Goal: Transaction & Acquisition: Purchase product/service

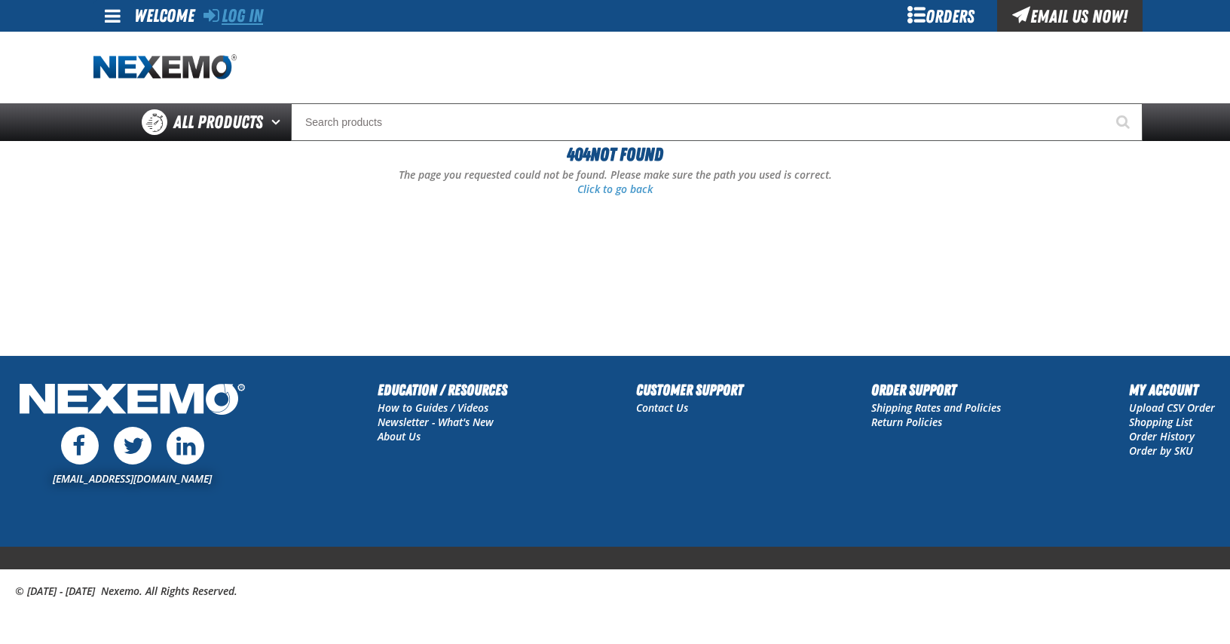
click at [220, 15] on link "Log In" at bounding box center [233, 15] width 60 height 21
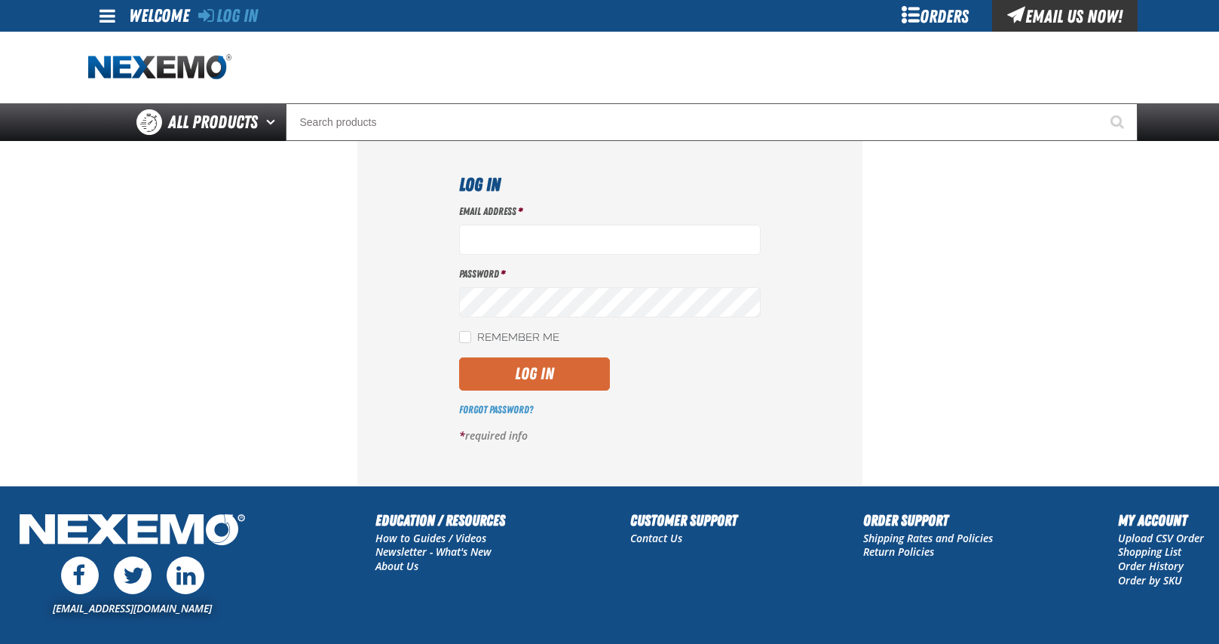
type input "[EMAIL_ADDRESS][DOMAIN_NAME]"
click at [505, 376] on button "Log In" at bounding box center [534, 373] width 151 height 33
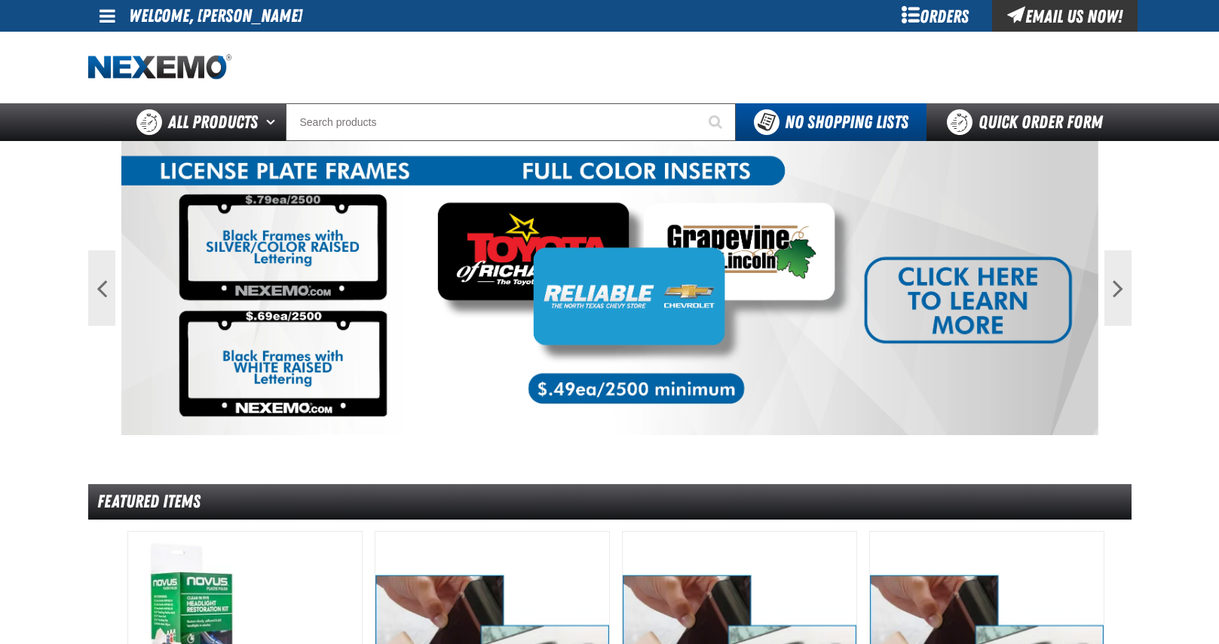
click at [927, 13] on div "Orders" at bounding box center [935, 16] width 113 height 32
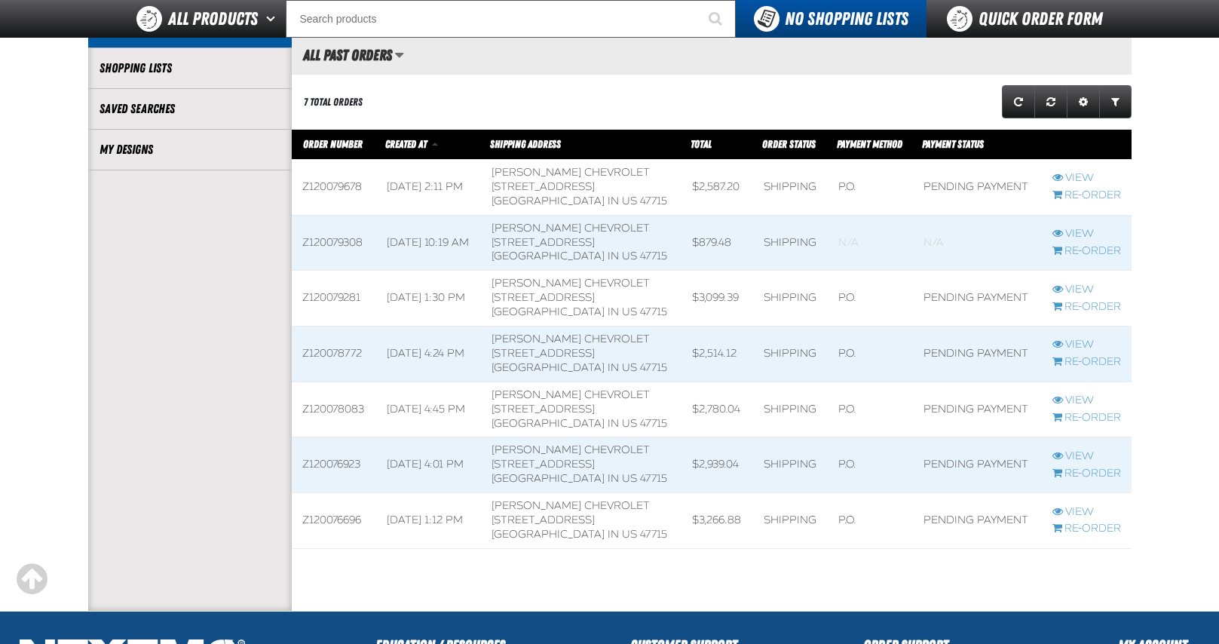
scroll to position [377, 0]
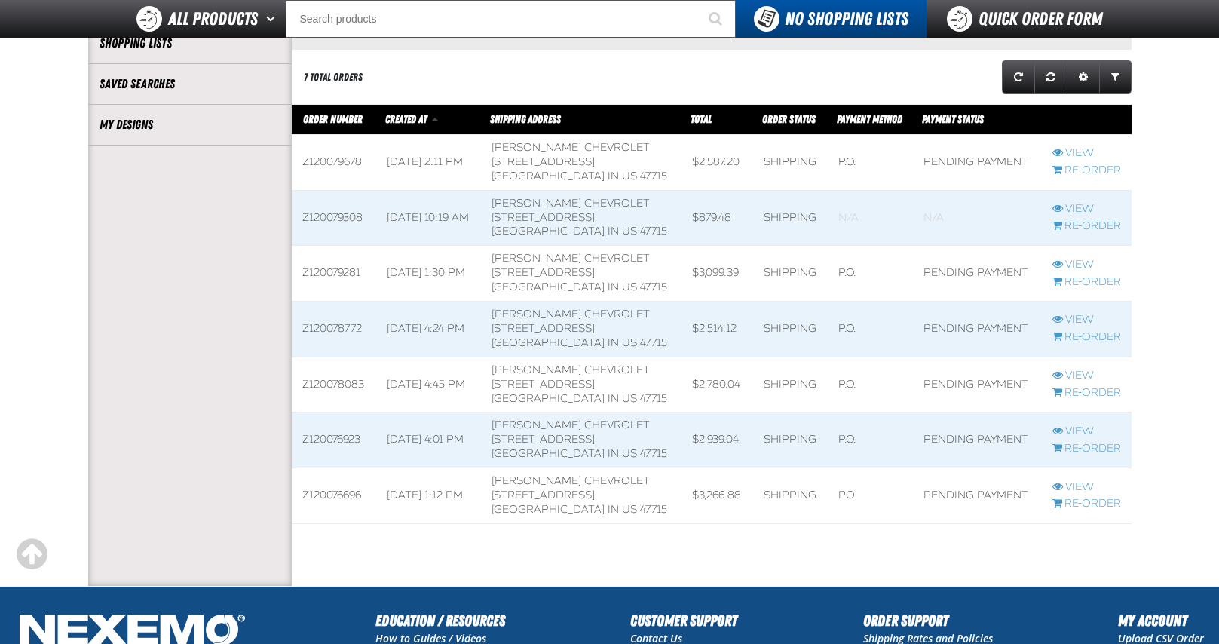
click at [753, 160] on span at bounding box center [790, 162] width 75 height 55
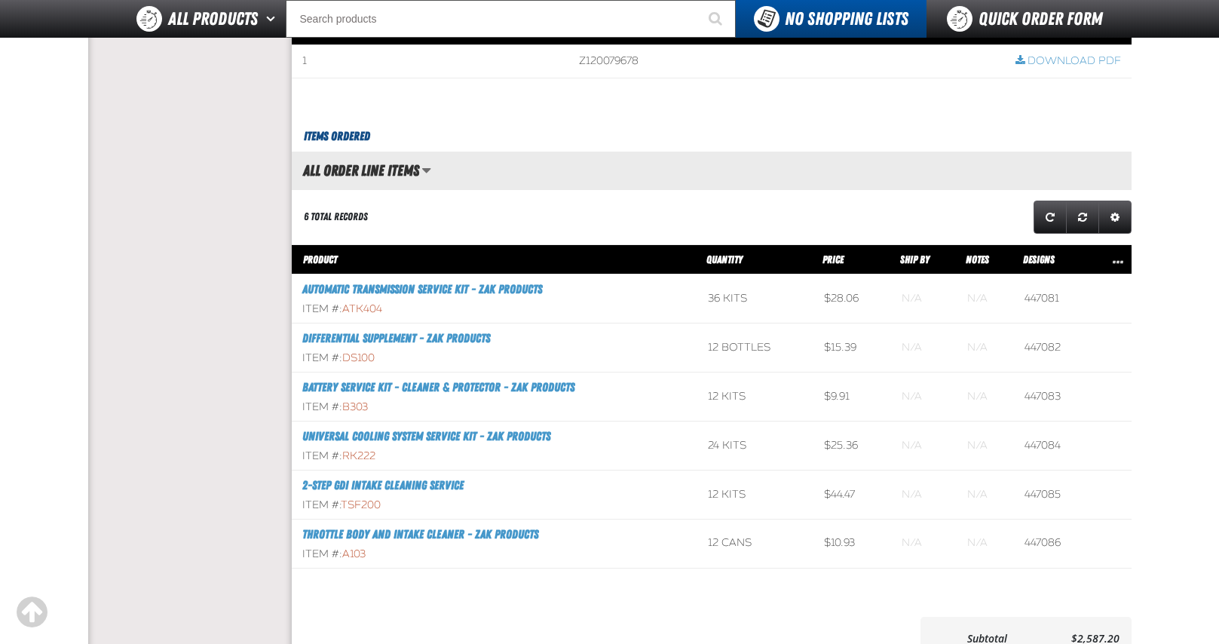
scroll to position [301, 0]
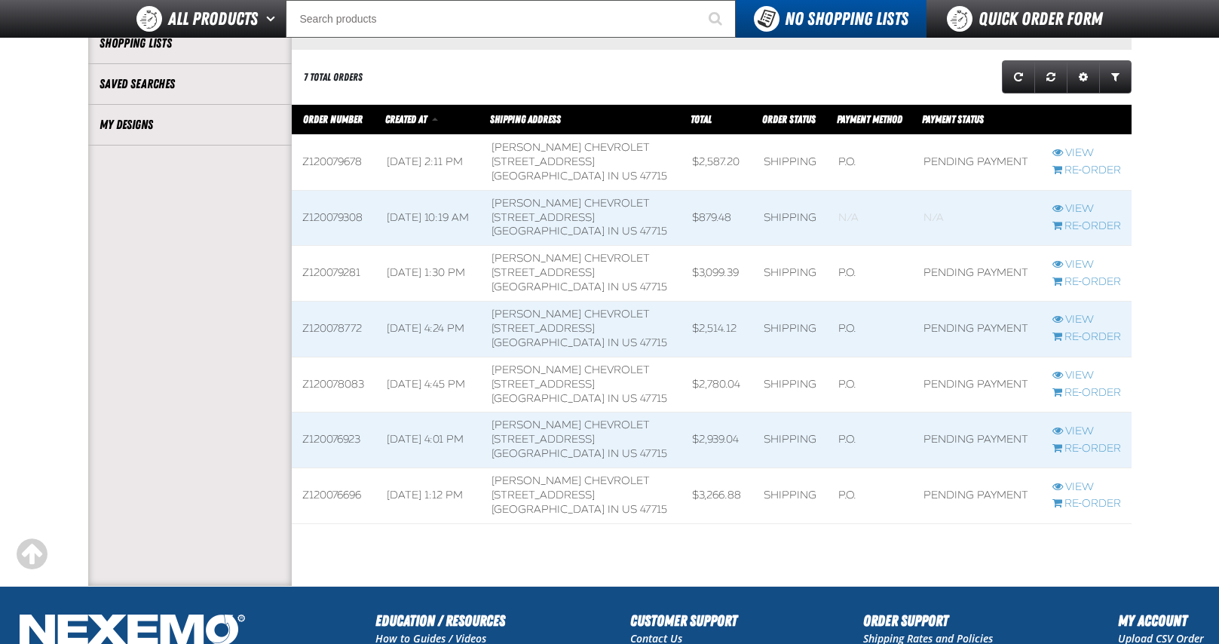
scroll to position [1, 1]
click at [1091, 258] on link "View" at bounding box center [1086, 265] width 69 height 14
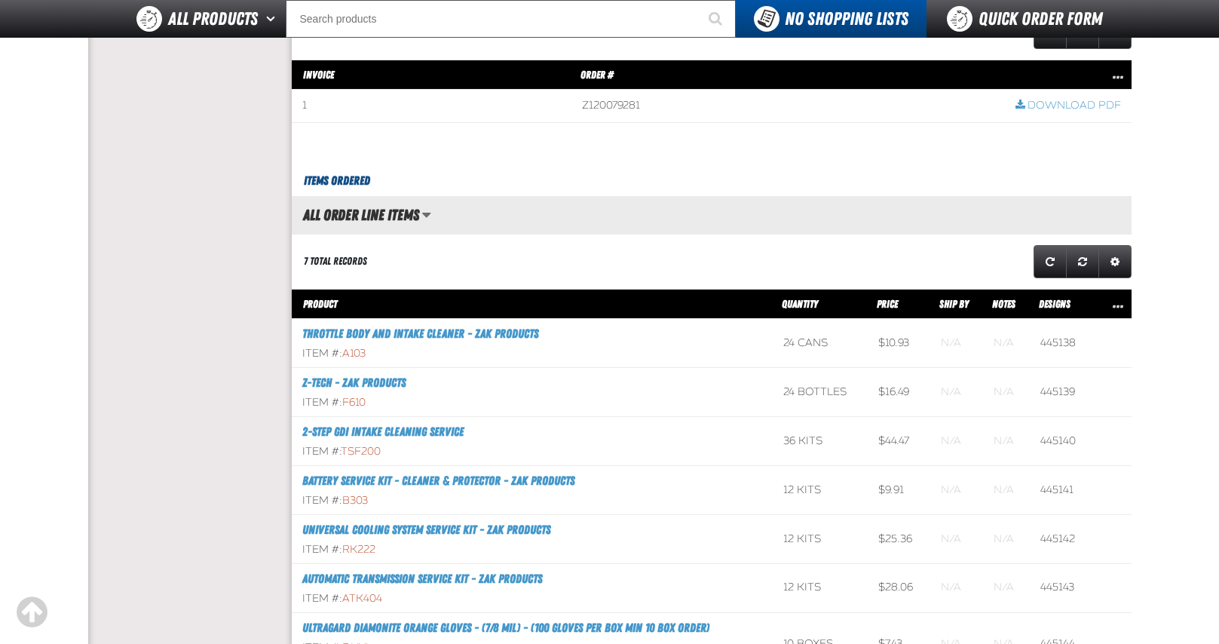
scroll to position [151, 0]
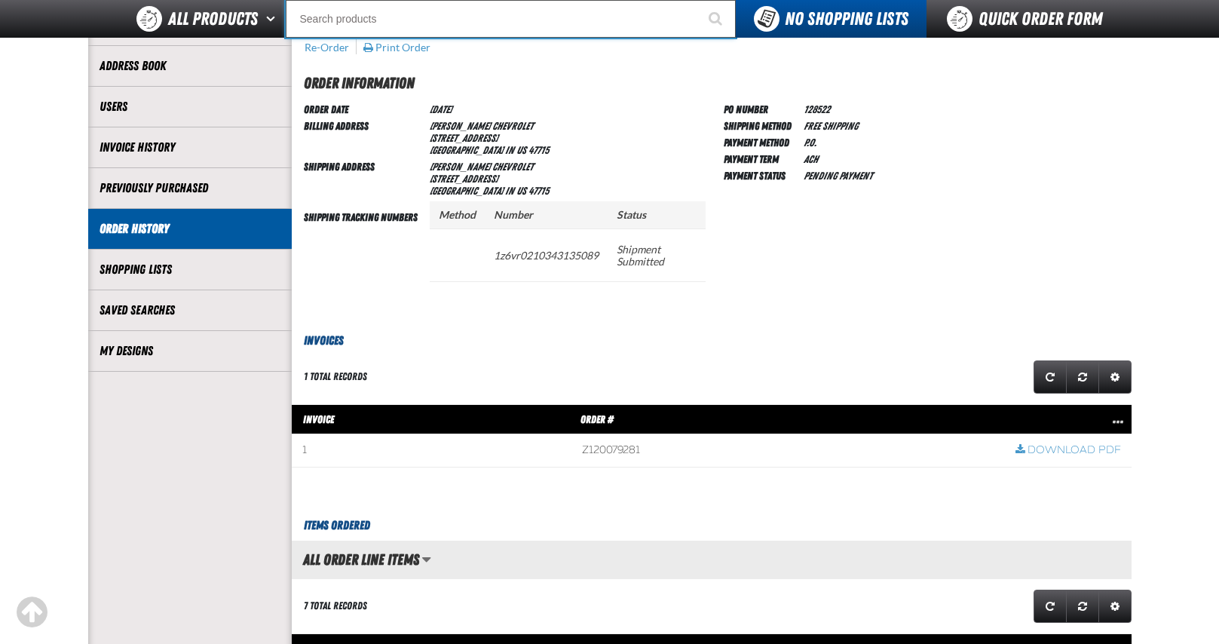
click at [393, 14] on input "Search" at bounding box center [511, 19] width 450 height 38
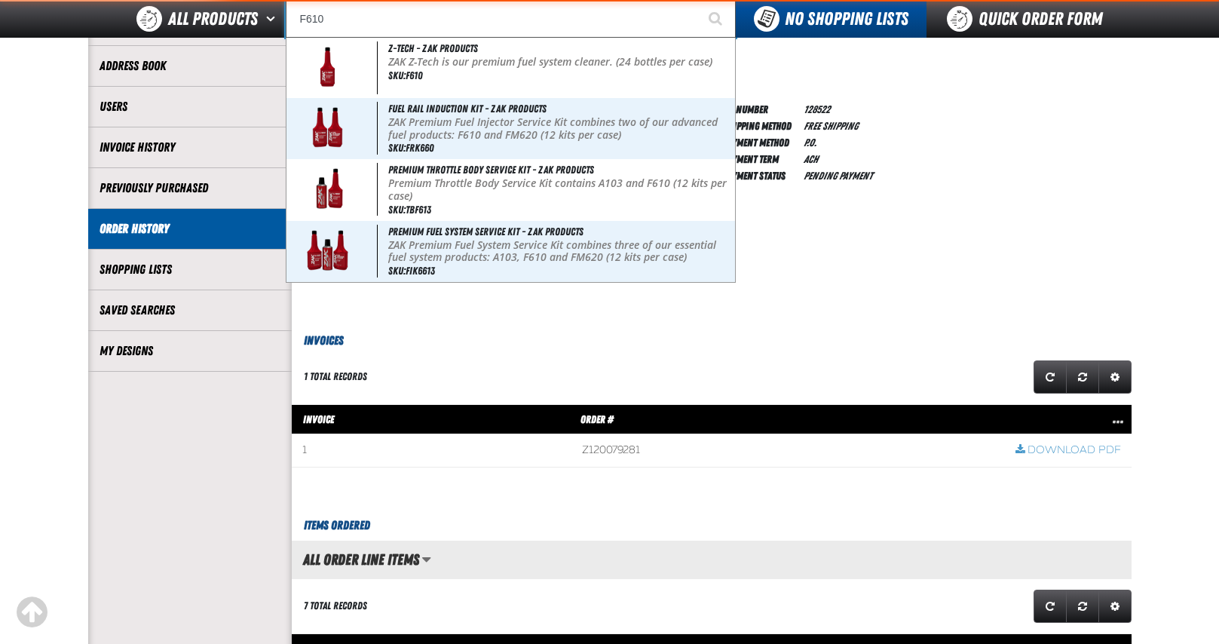
type input "F610"
click at [698, 0] on button "Start Searching" at bounding box center [717, 19] width 38 height 38
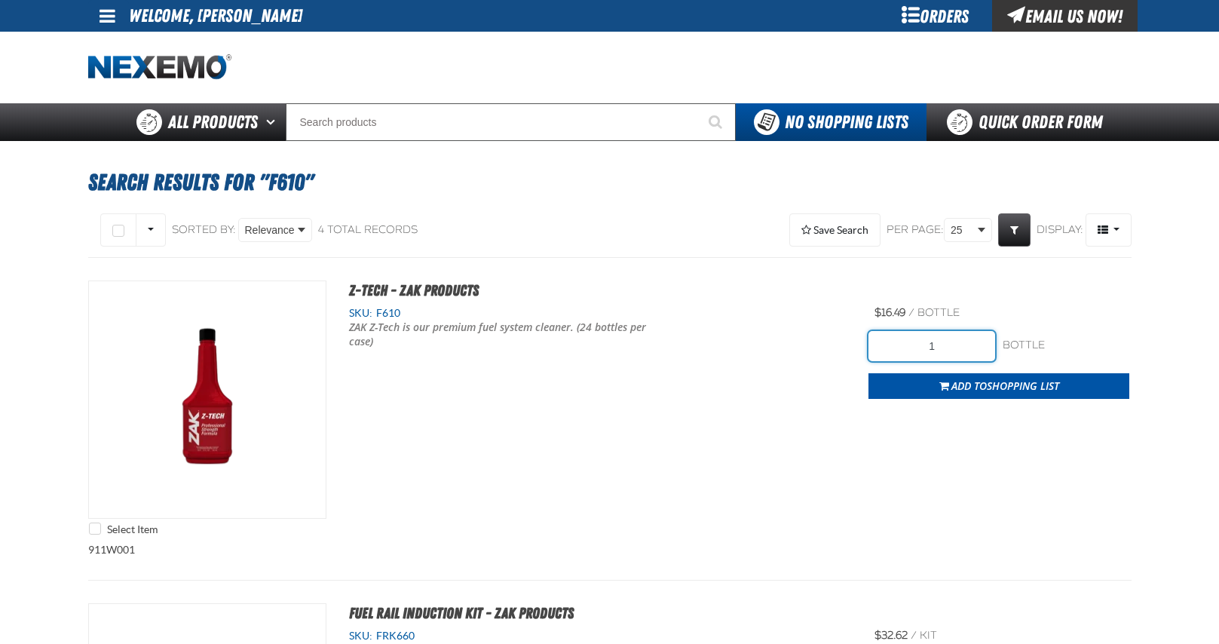
click at [944, 349] on input "1" at bounding box center [931, 346] width 127 height 30
click at [944, 347] on input "1" at bounding box center [931, 346] width 127 height 30
type input "60"
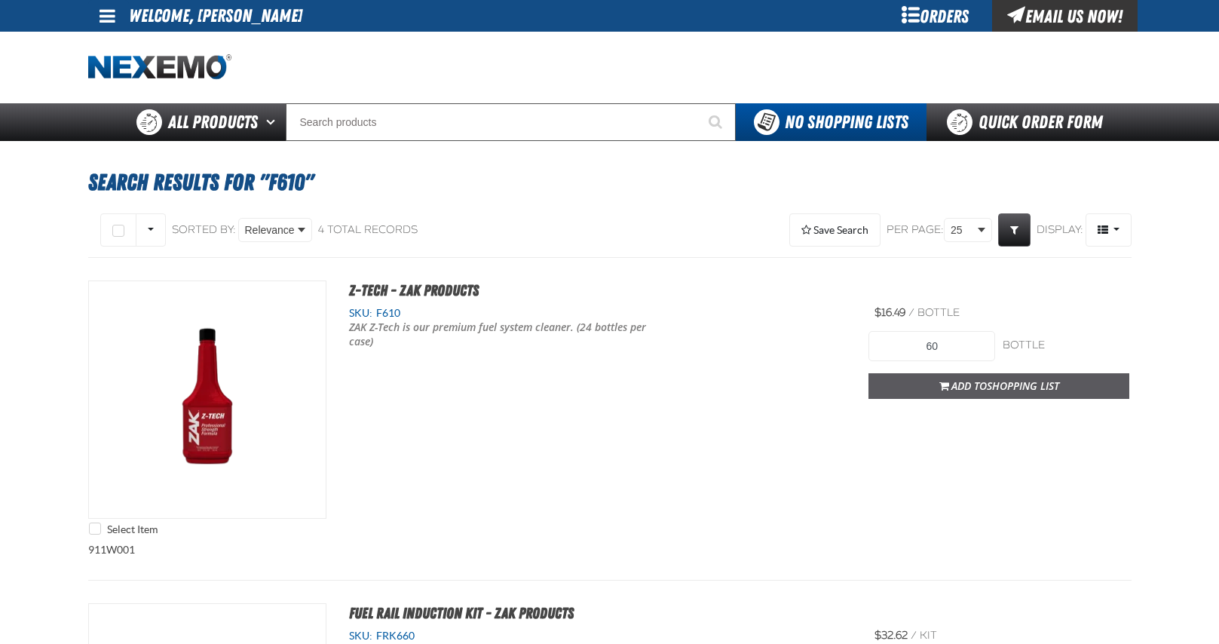
click at [1008, 387] on span "Shopping List" at bounding box center [1023, 385] width 72 height 14
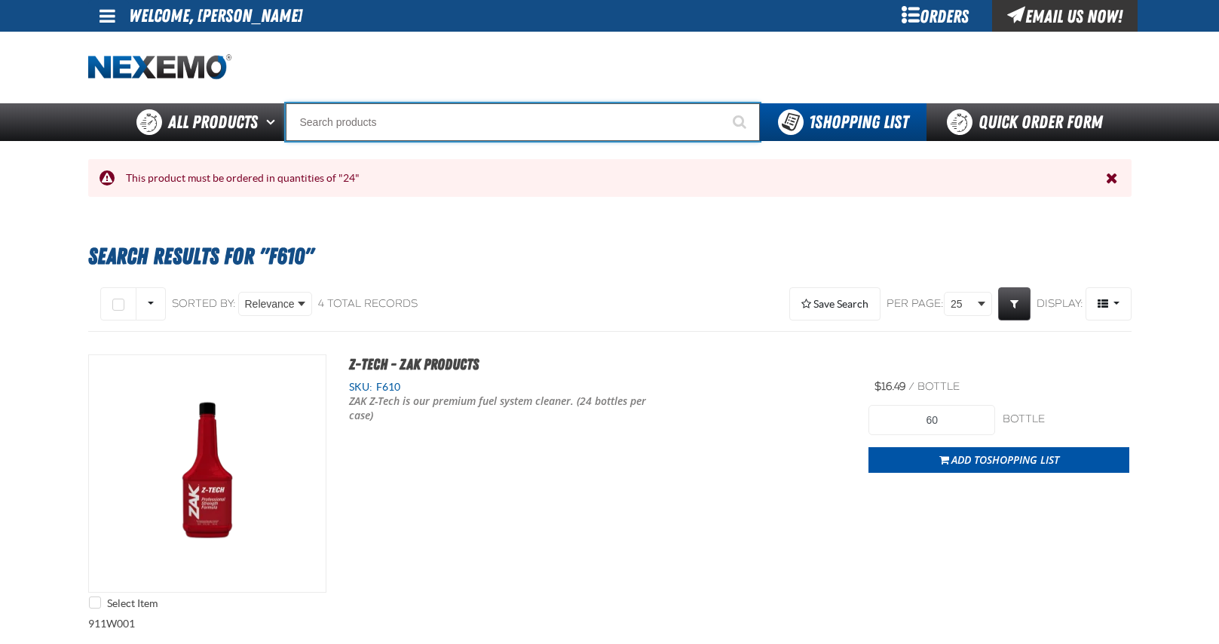
click at [408, 116] on input "Search" at bounding box center [523, 122] width 474 height 38
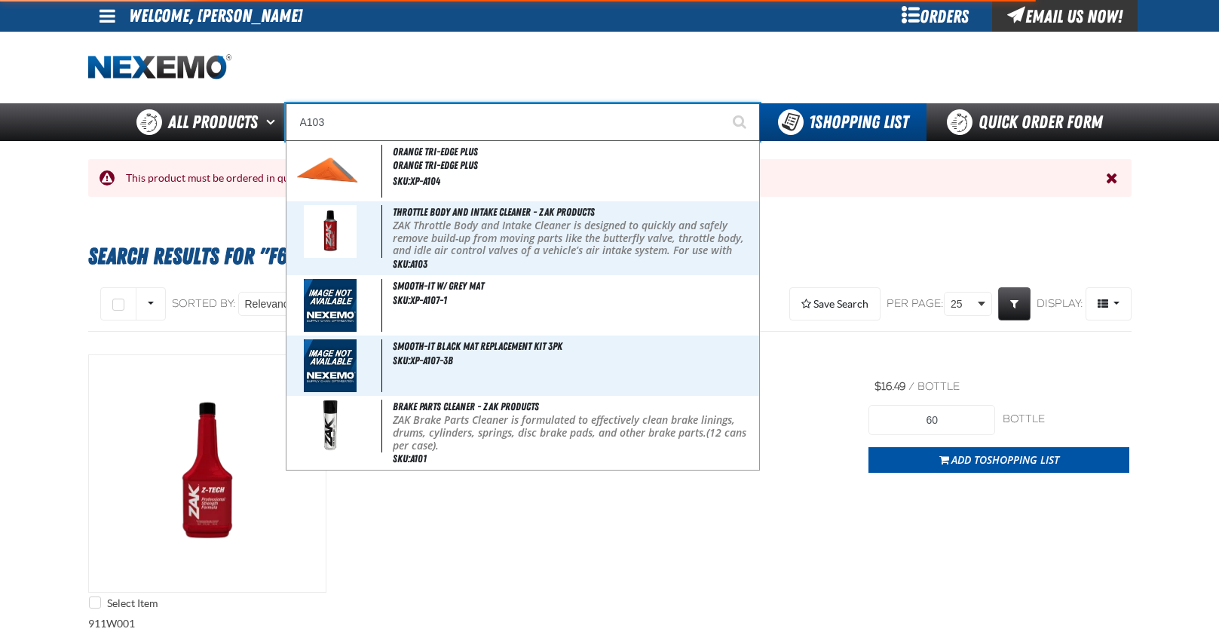
type input "A103"
click at [722, 103] on button "Start Searching" at bounding box center [741, 122] width 38 height 38
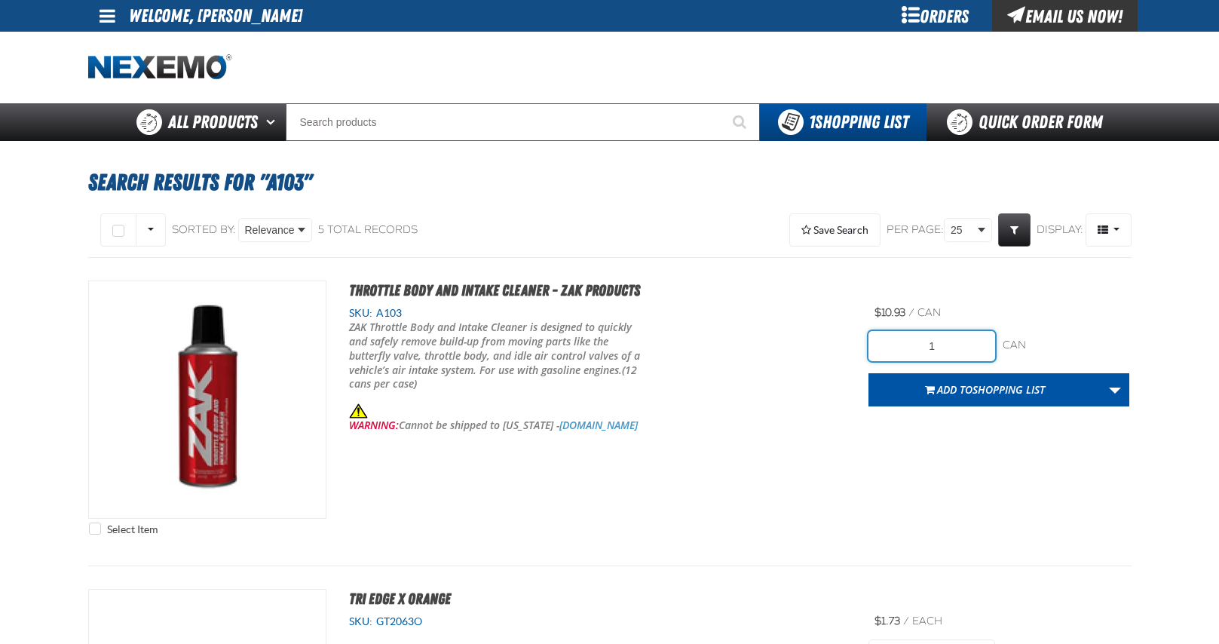
click at [941, 348] on input "1" at bounding box center [931, 346] width 127 height 30
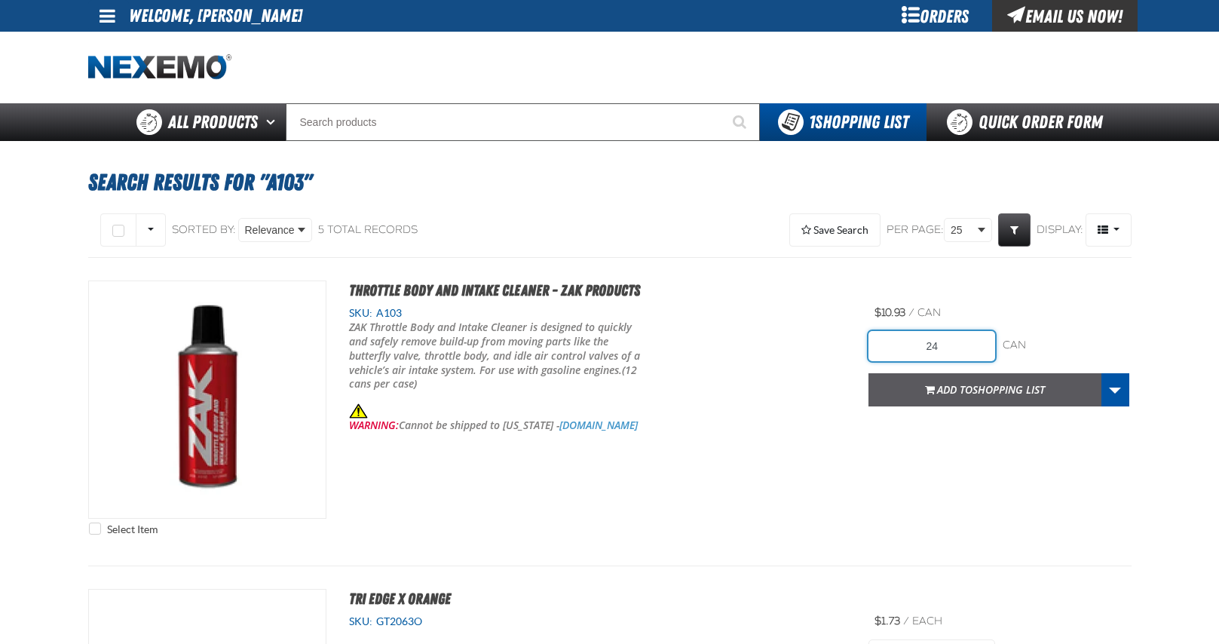
type input "24"
click at [985, 387] on span "Shopping List" at bounding box center [1008, 389] width 72 height 14
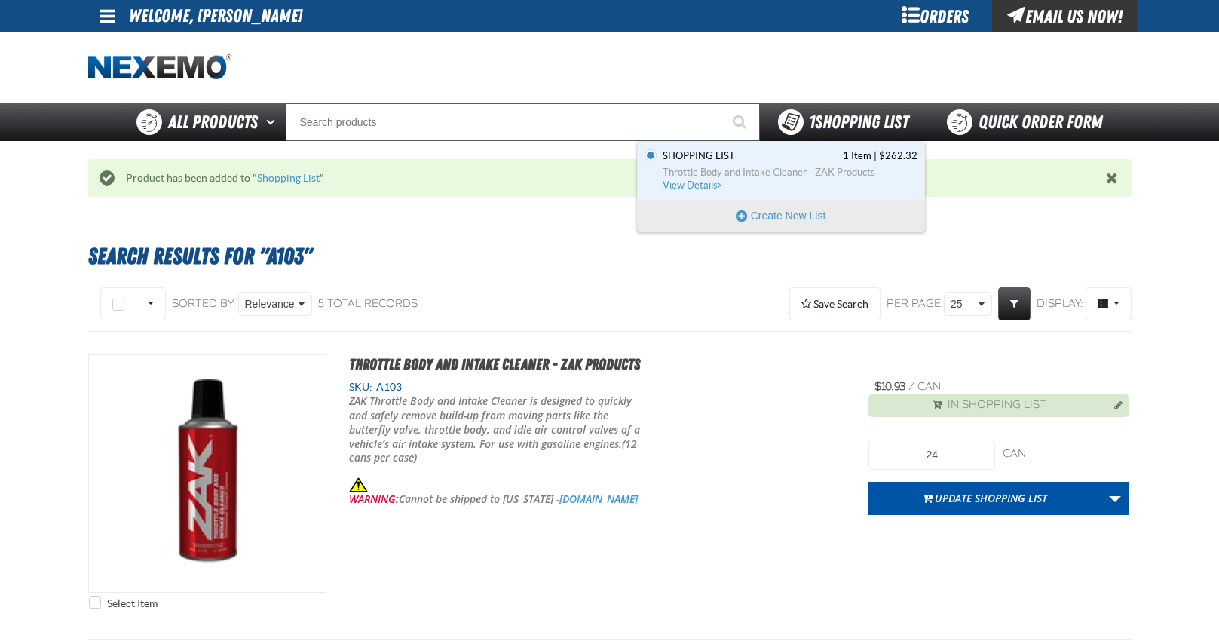
click at [848, 117] on span "1 Shopping List" at bounding box center [858, 122] width 99 height 21
click at [717, 163] on link "Shopping List 1 Item | $262.32 Throttle Body and Intake Cleaner - ZAK Products …" at bounding box center [788, 170] width 258 height 43
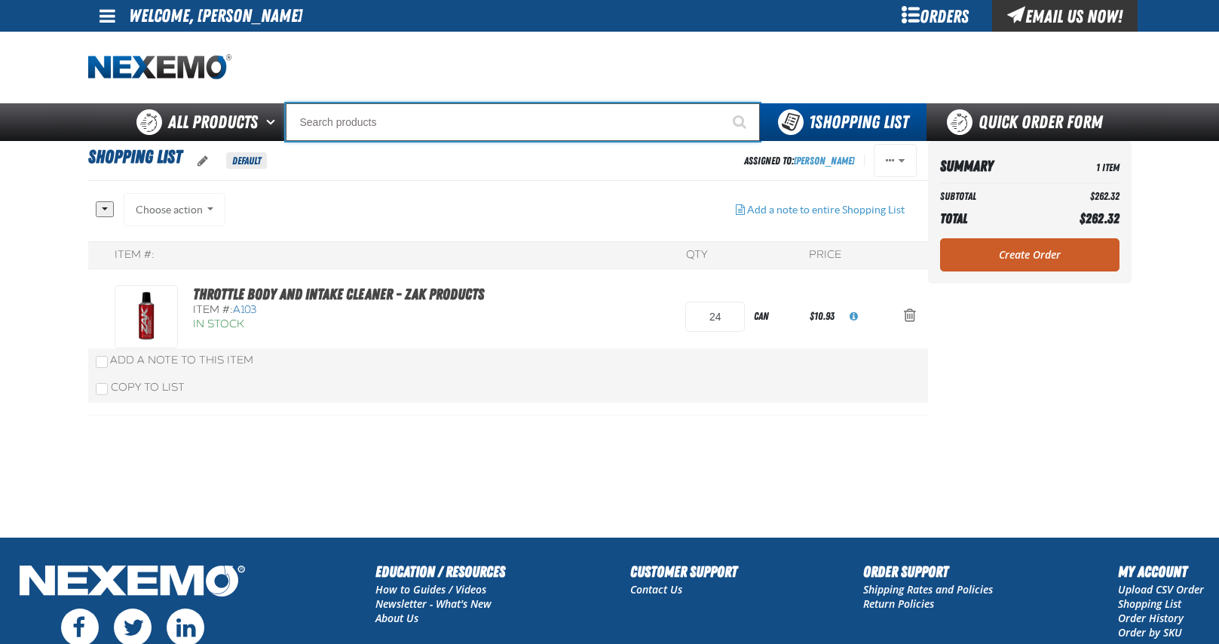
click at [457, 124] on input "Search" at bounding box center [523, 122] width 474 height 38
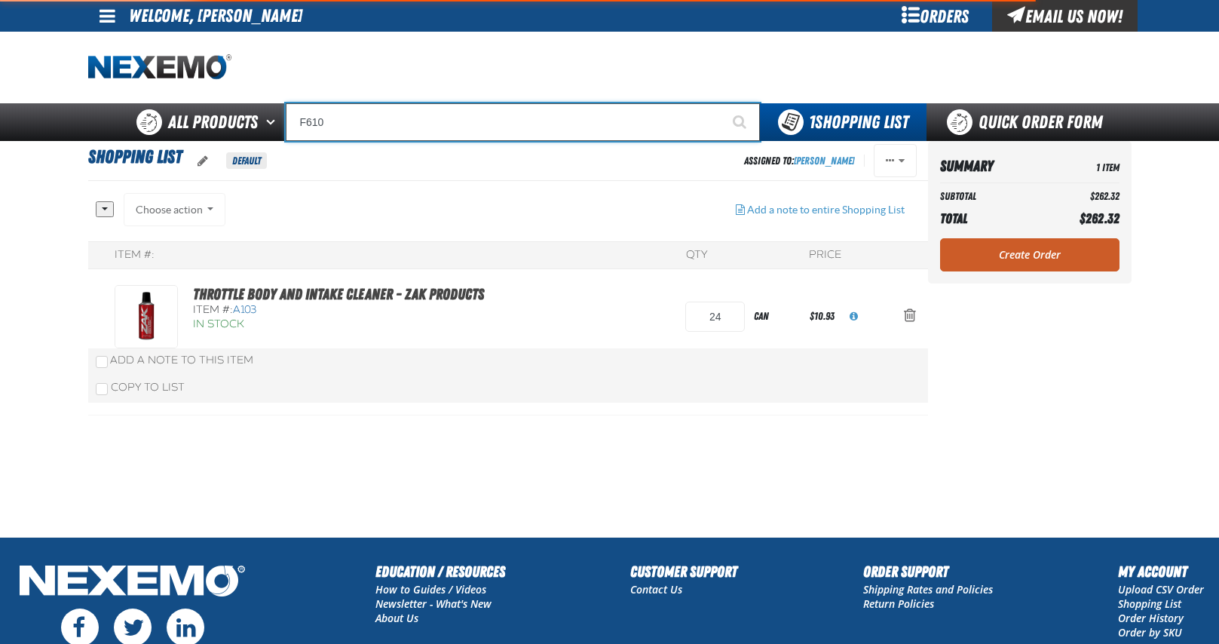
type input "F610"
click at [722, 103] on button "Start Searching" at bounding box center [741, 122] width 38 height 38
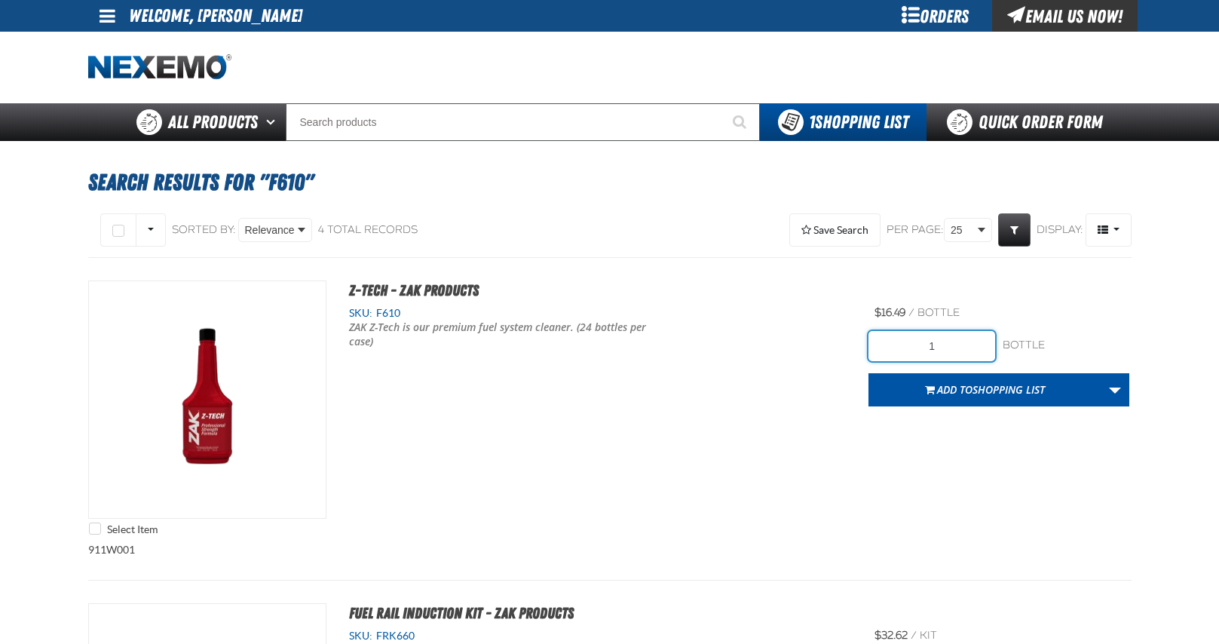
drag, startPoint x: 939, startPoint y: 347, endPoint x: 870, endPoint y: 336, distance: 70.1
click at [874, 336] on input "1" at bounding box center [931, 346] width 127 height 30
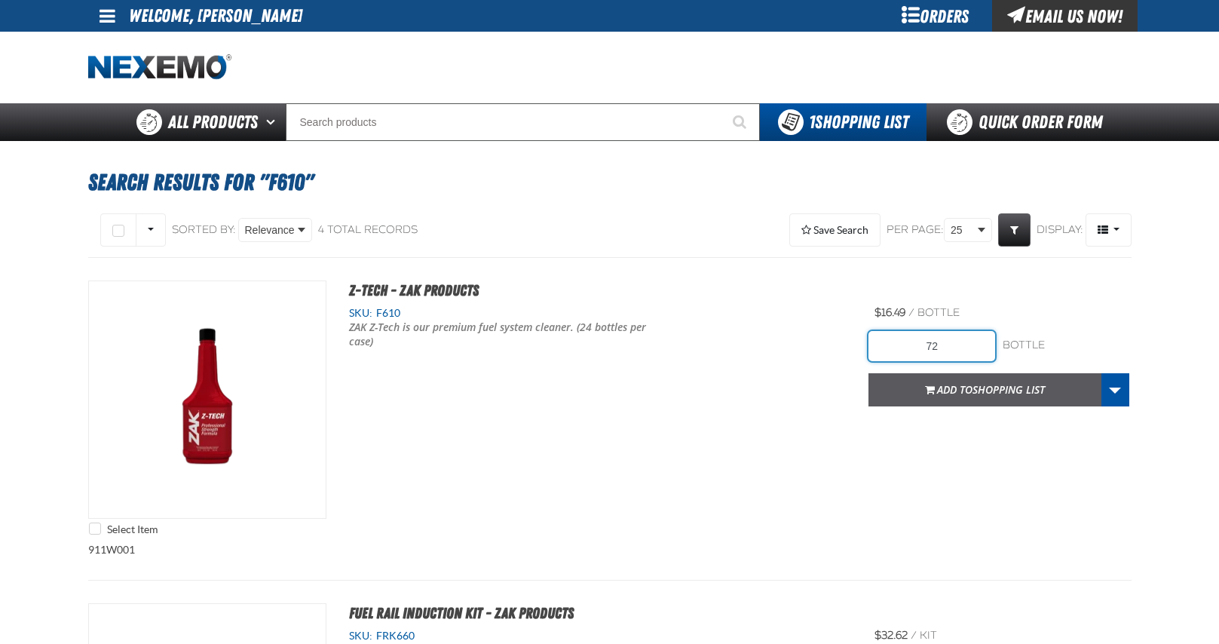
type input "72"
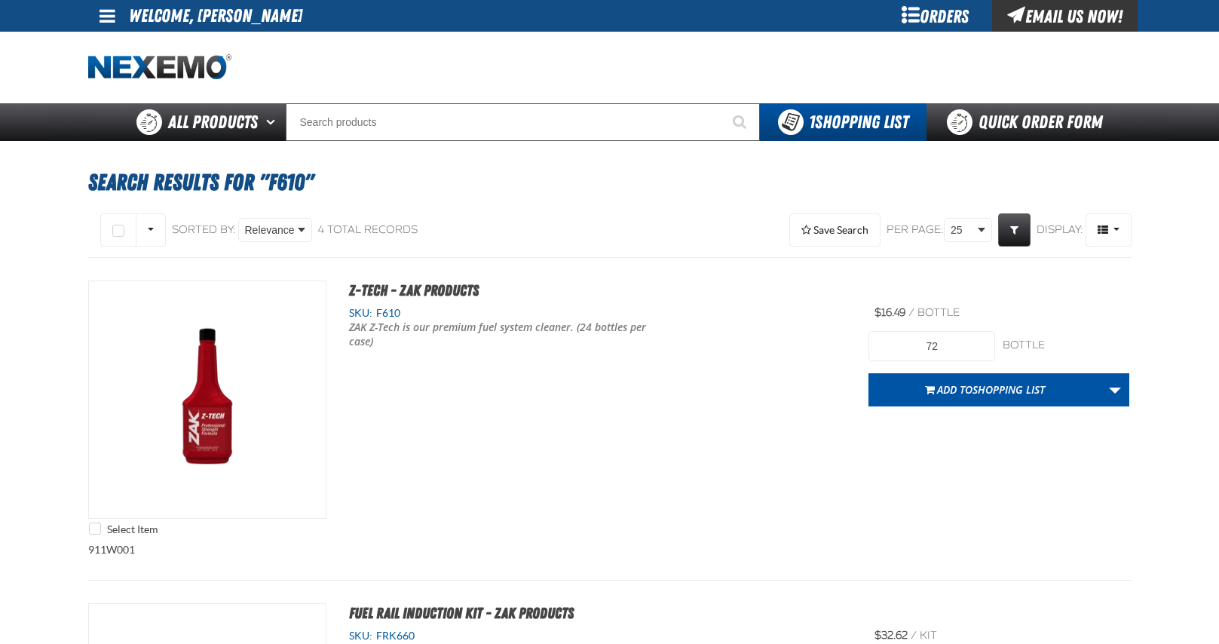
click at [1000, 383] on span "Shopping List" at bounding box center [1008, 389] width 72 height 14
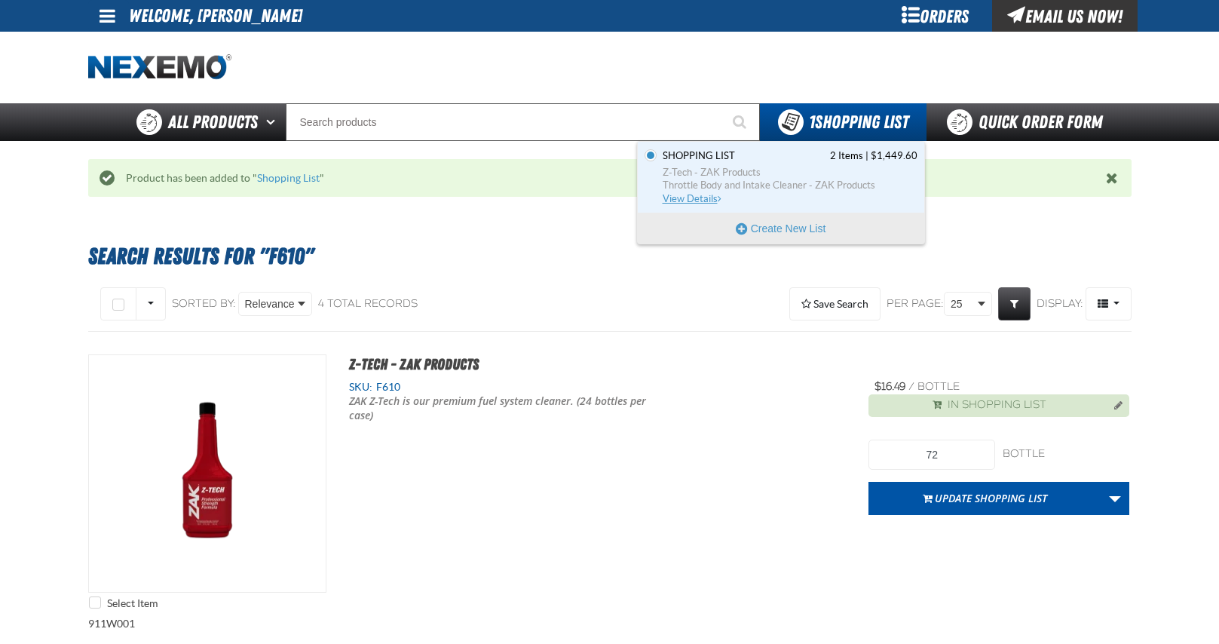
click at [725, 164] on link "Shopping List 2 Items | $1,449.60 Z-Tech - ZAK Products Throttle Body and Intak…" at bounding box center [788, 177] width 258 height 56
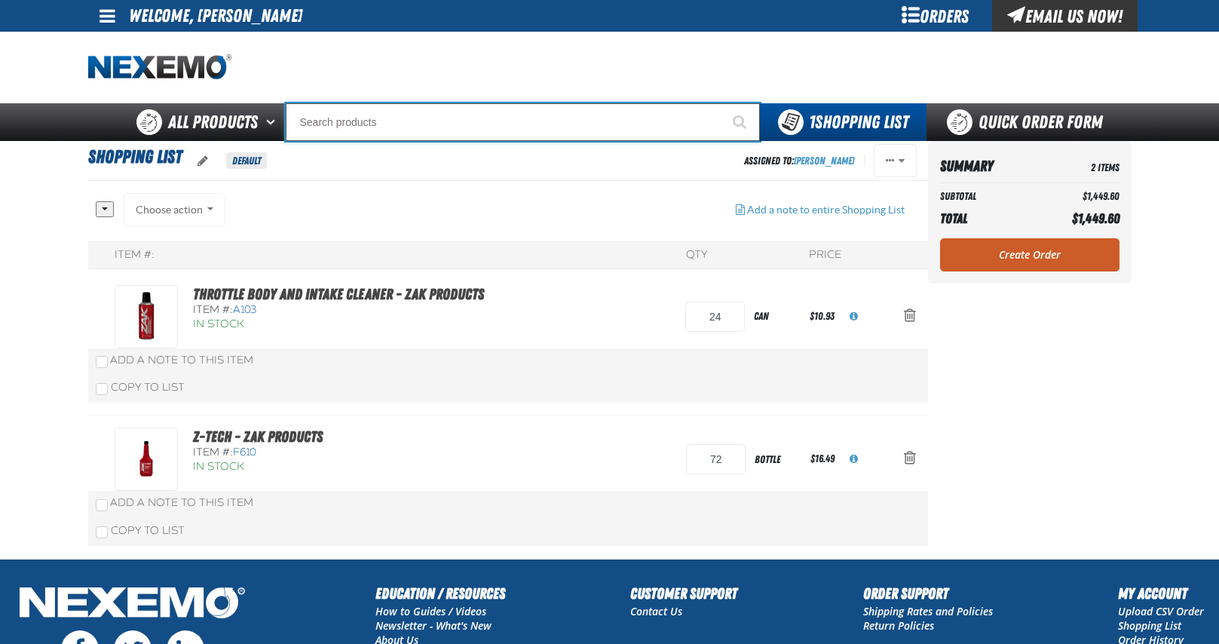
click at [564, 117] on input "Search" at bounding box center [523, 122] width 474 height 38
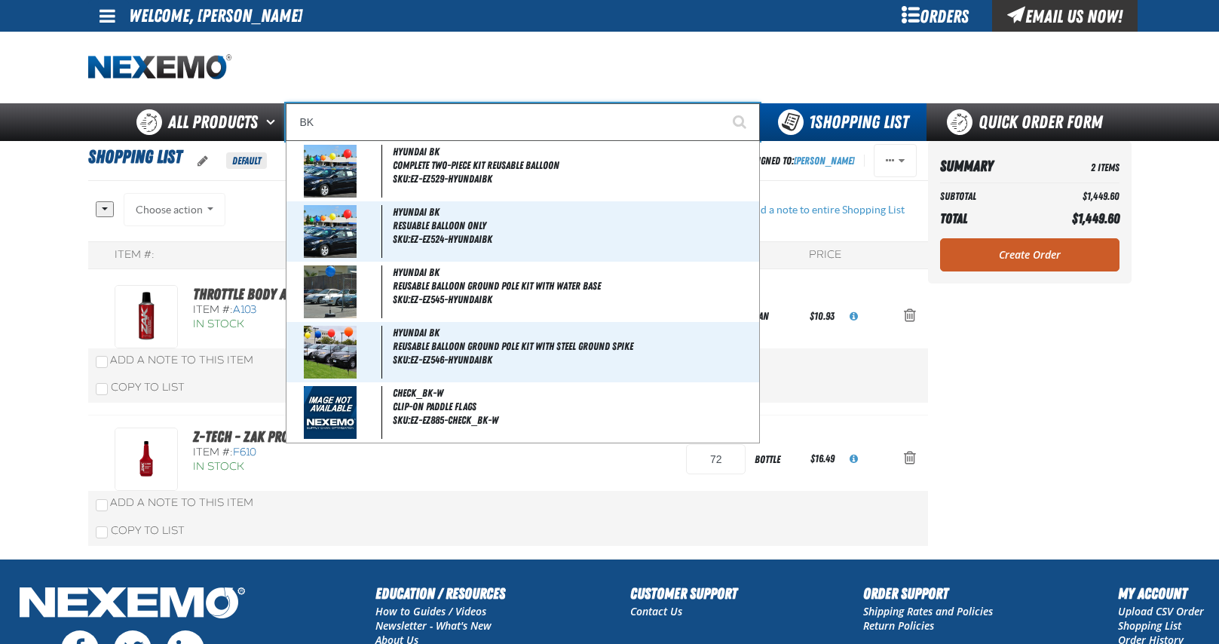
type input "BK1"
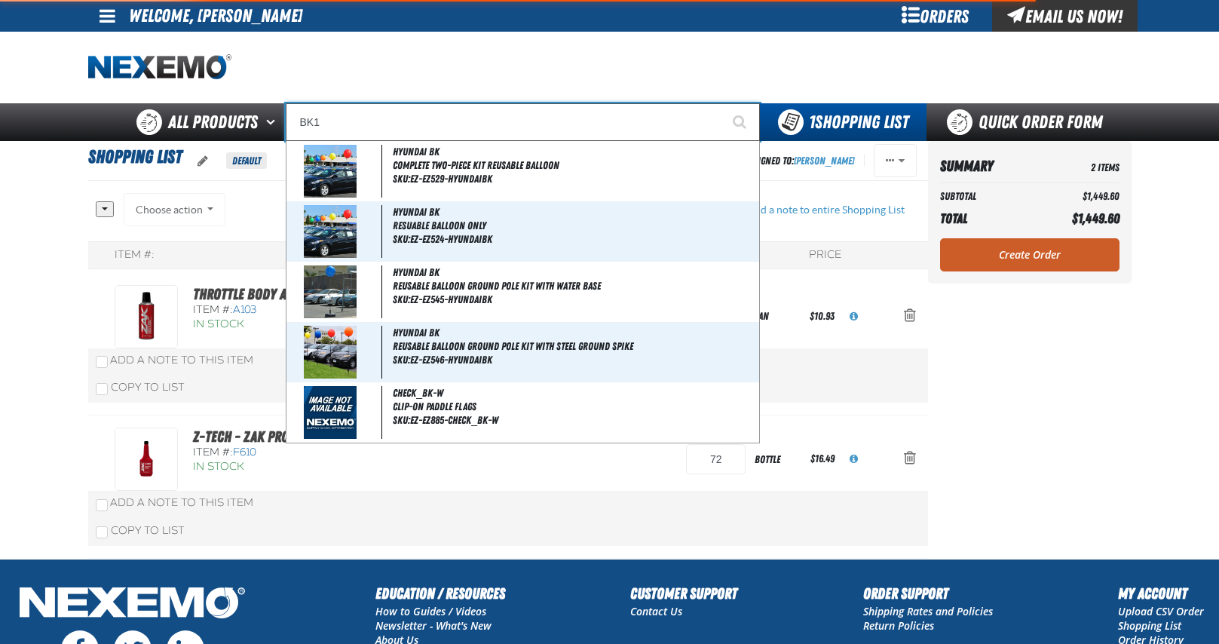
type input "BK1 Bearkat Safety Glasses (Pack of 1)"
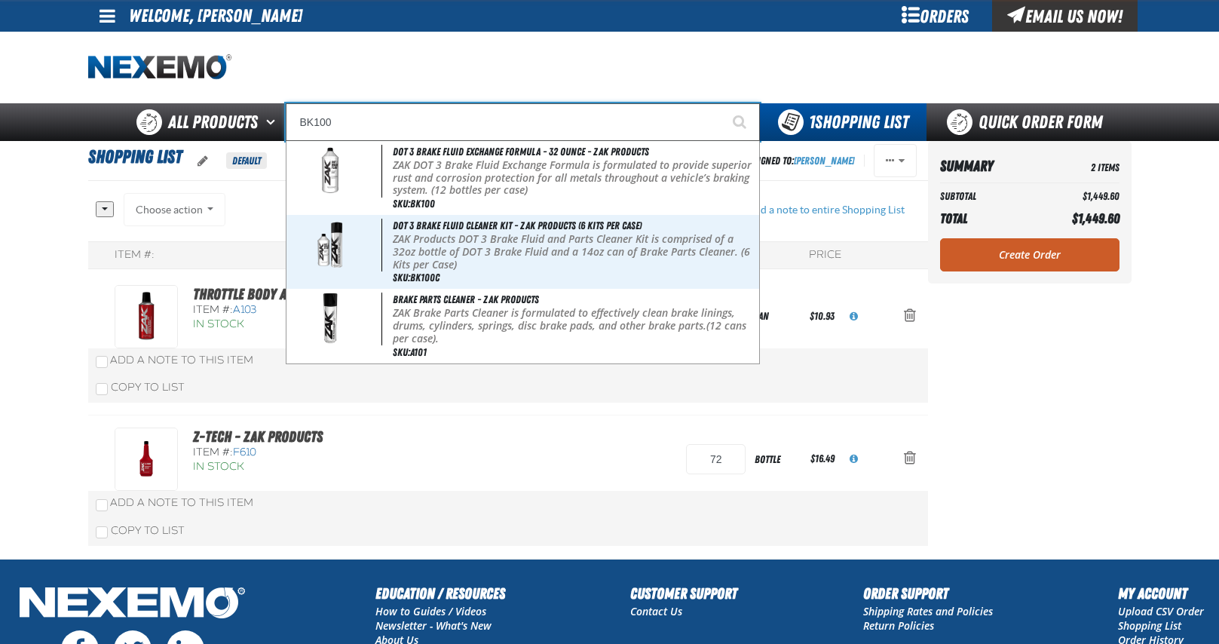
type input "BK100"
click at [722, 103] on button "Start Searching" at bounding box center [741, 122] width 38 height 38
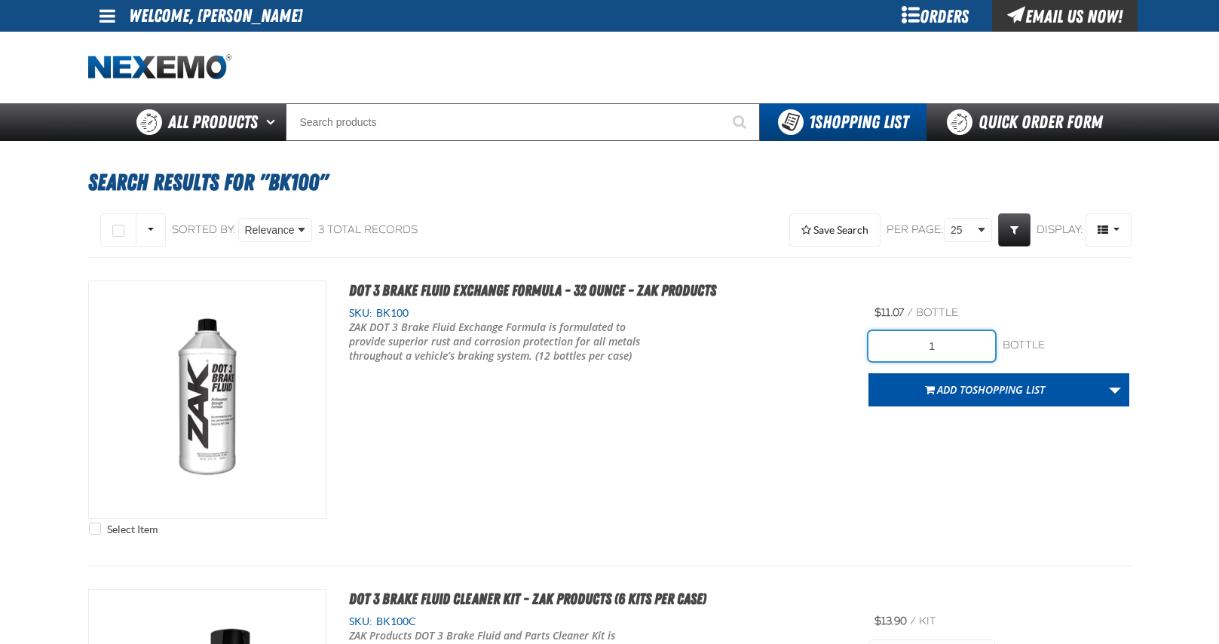
click at [940, 352] on input "1" at bounding box center [931, 346] width 127 height 30
type input "12"
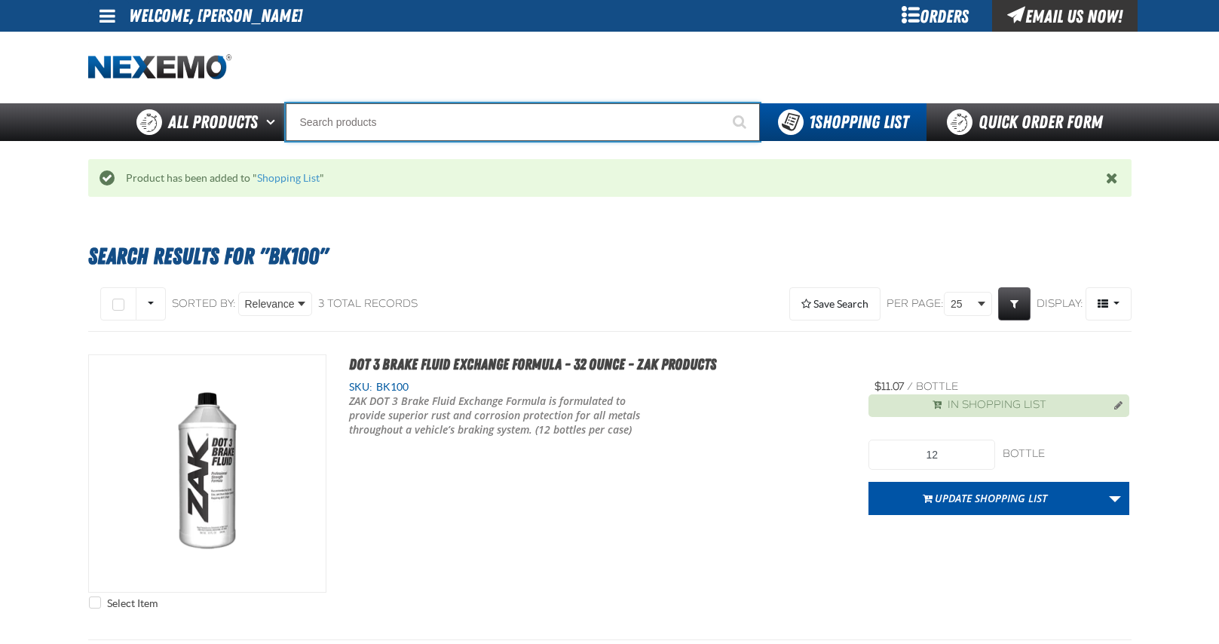
click at [584, 124] on input "Search" at bounding box center [523, 122] width 474 height 38
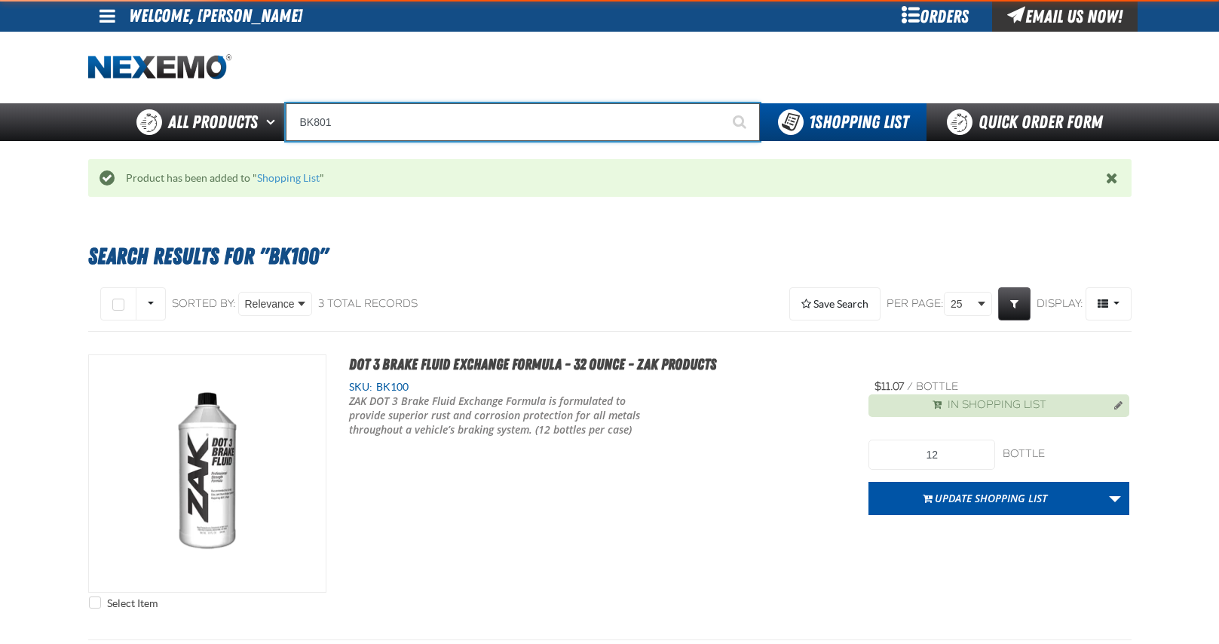
type input "BK801"
click at [722, 103] on button "Start Searching" at bounding box center [741, 122] width 38 height 38
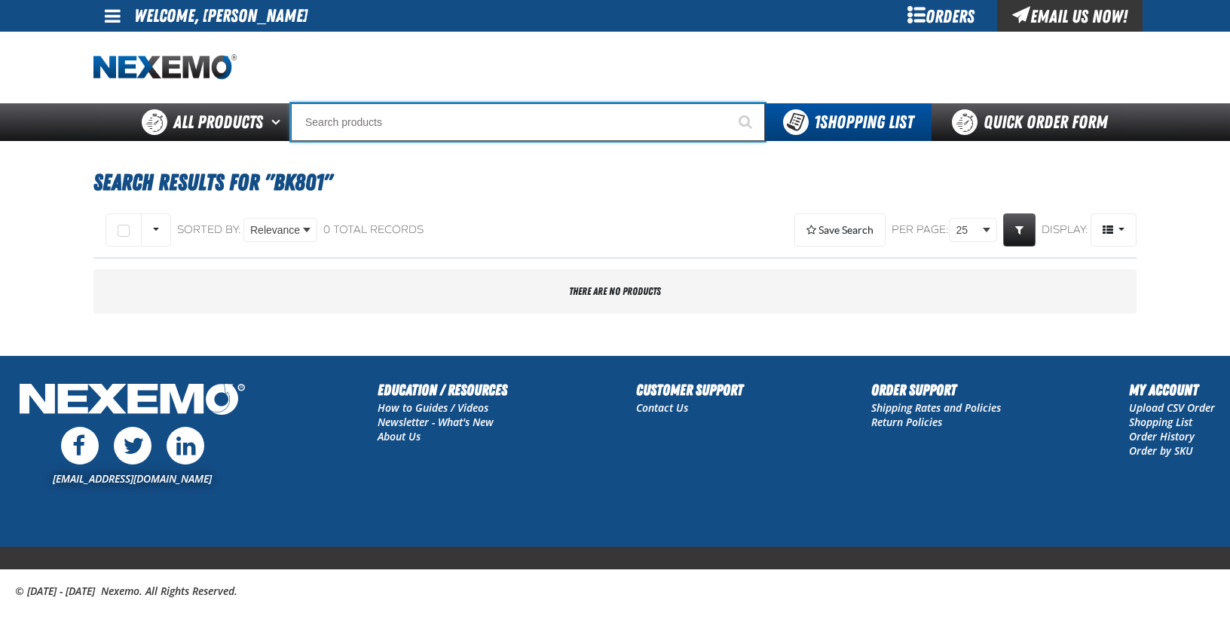
click at [418, 128] on input "Search" at bounding box center [528, 122] width 474 height 38
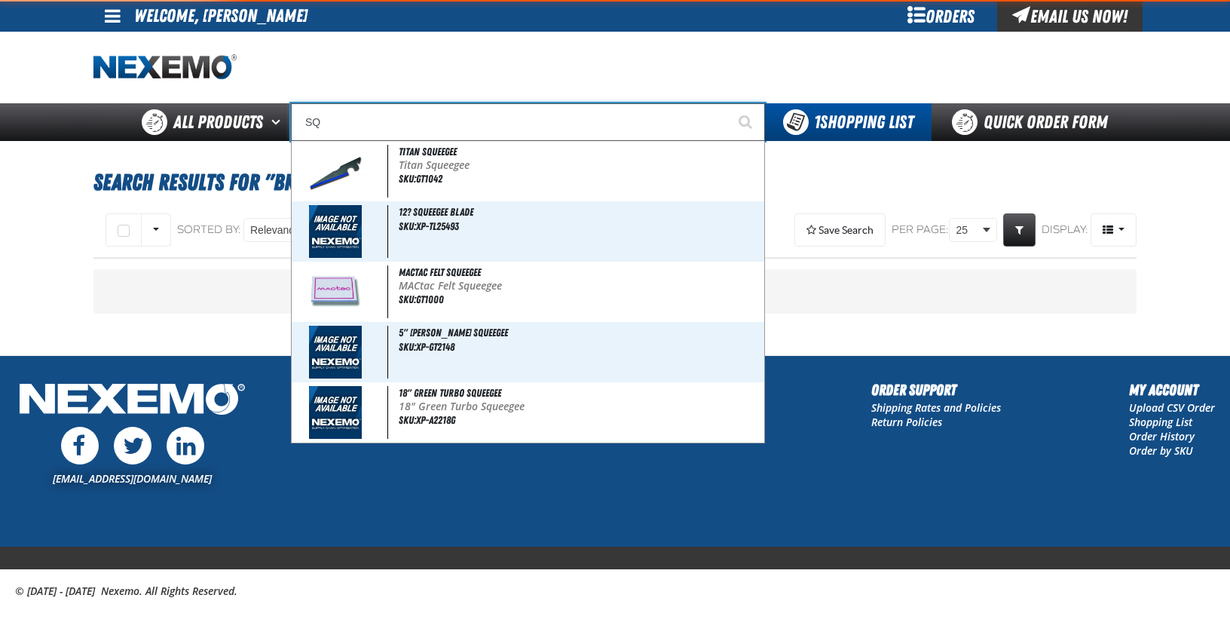
type input "S"
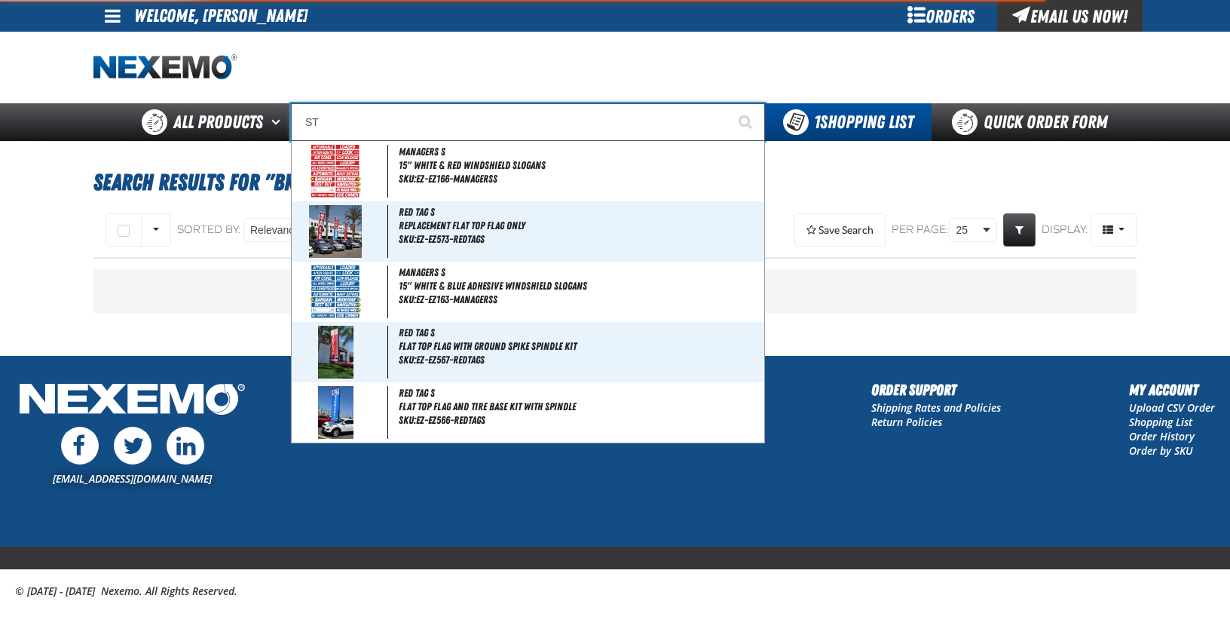
type input "STO"
type input "STOP SAVE"
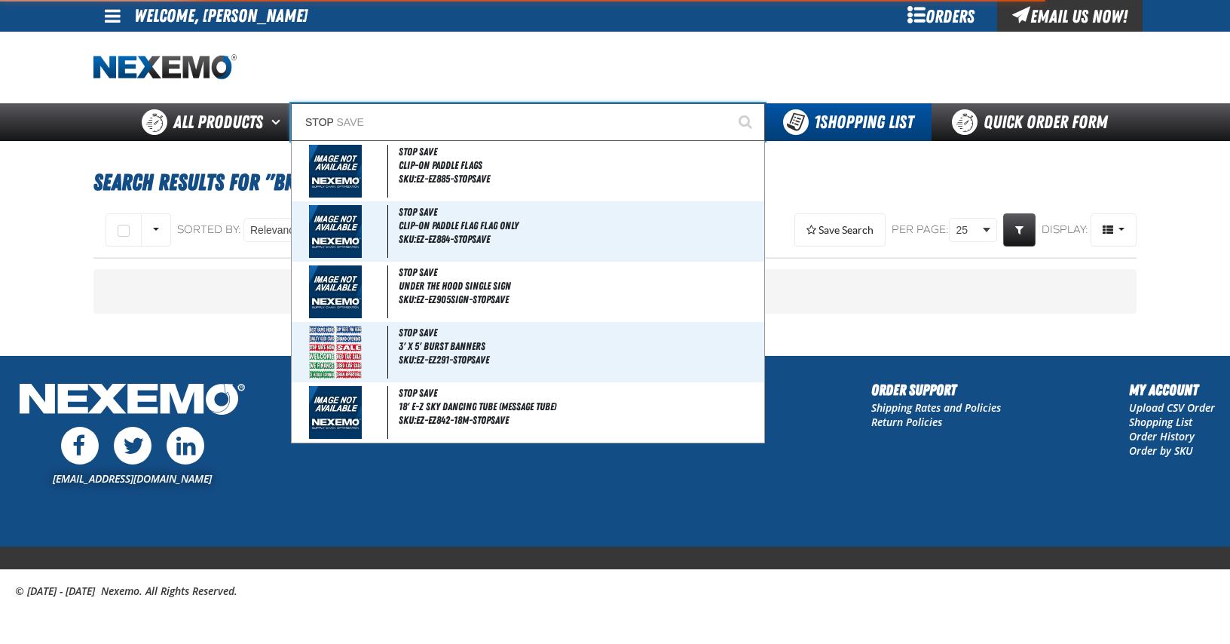
type input "STOP S"
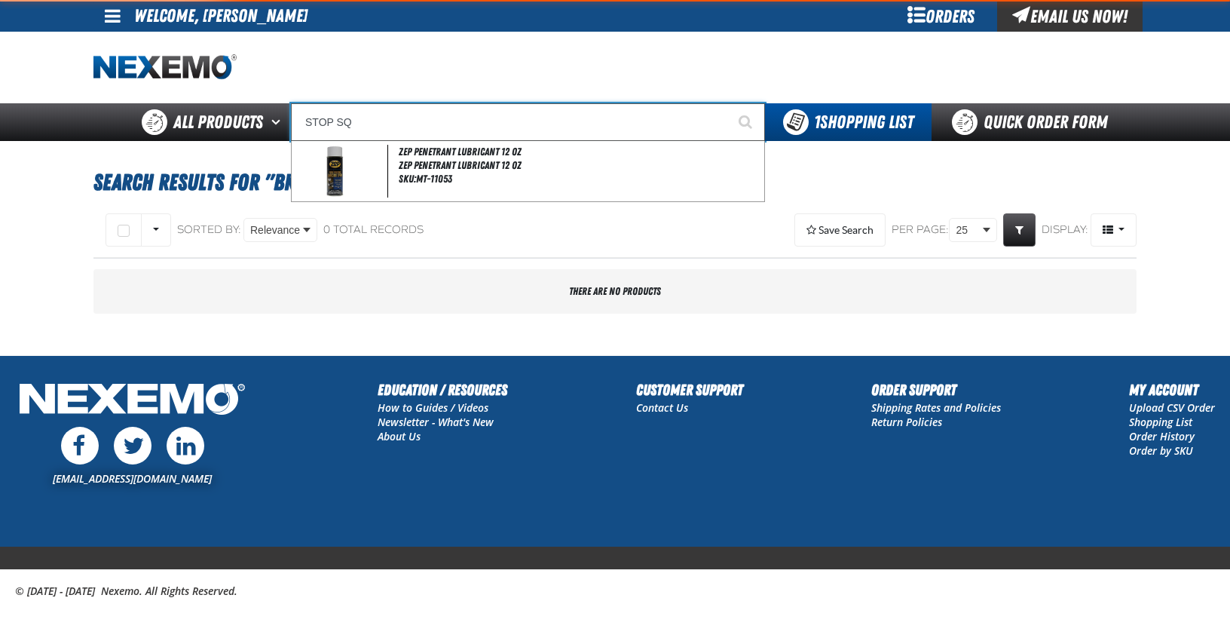
type input "STOP S"
type input "STOP SAVE"
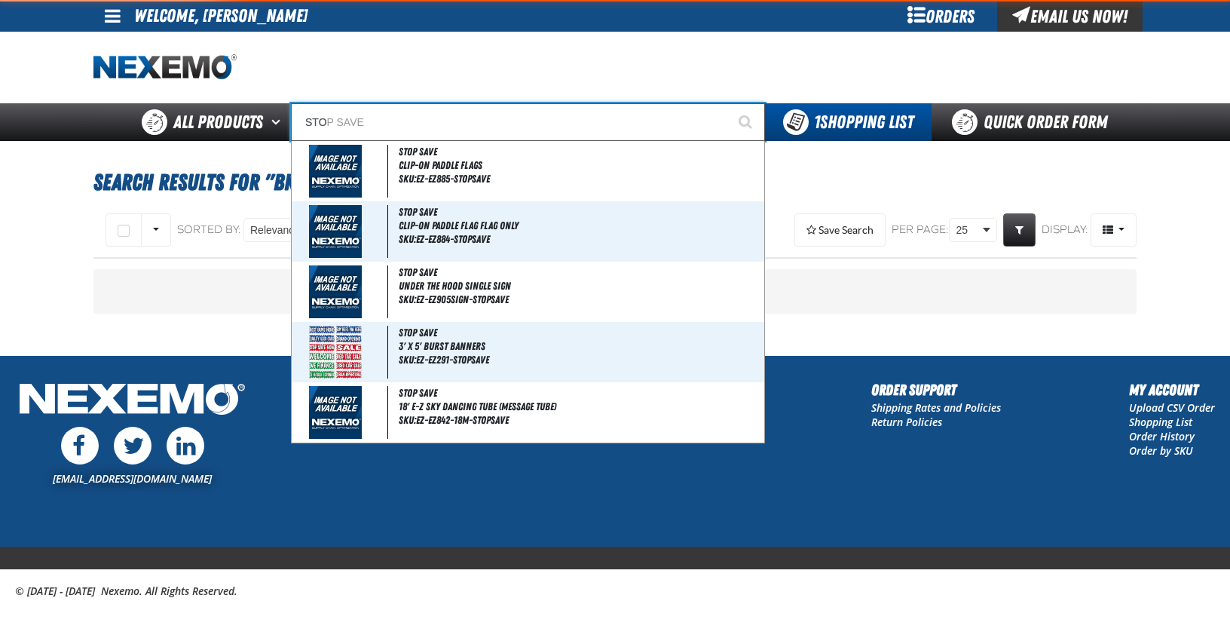
type input "ST"
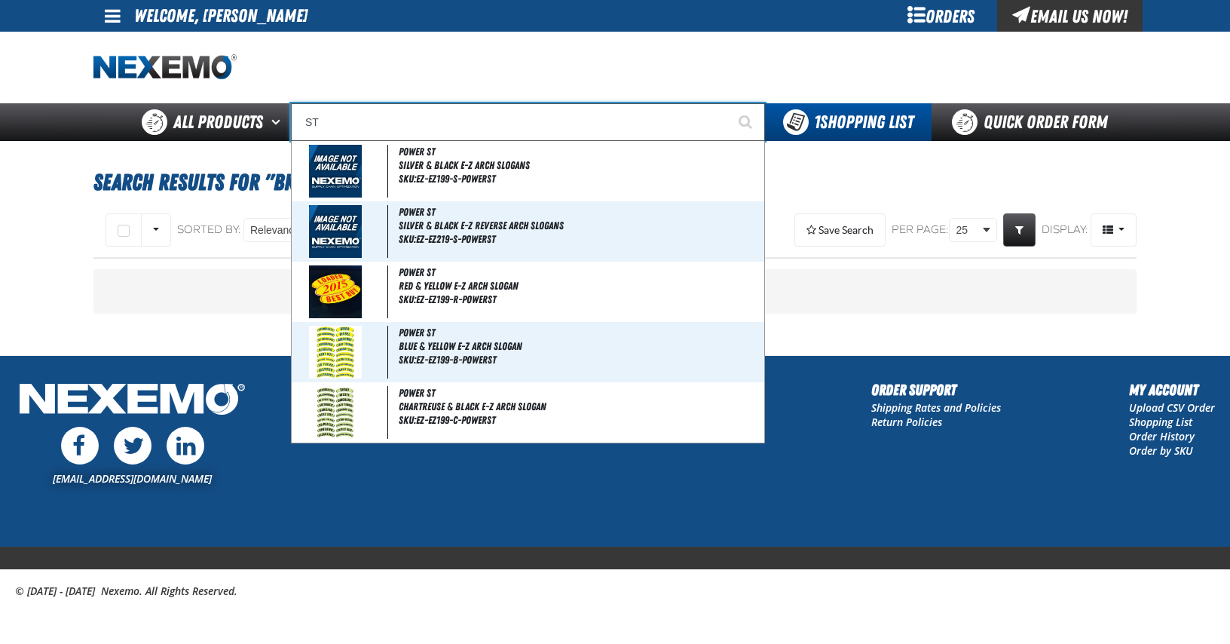
type input "S"
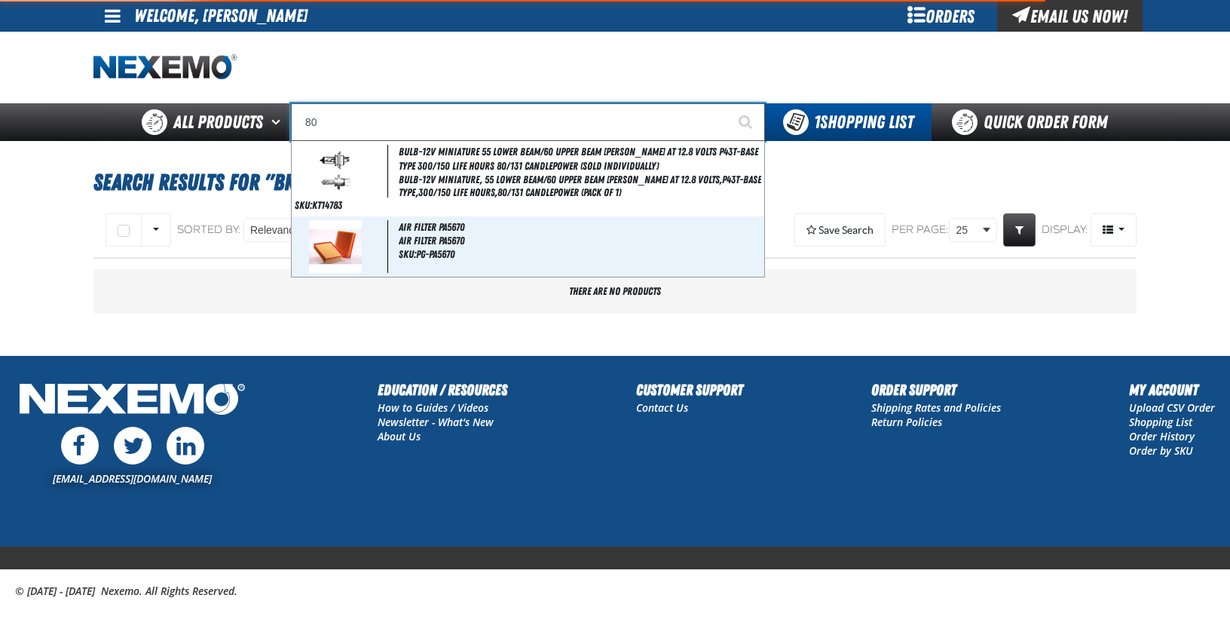
type input "8"
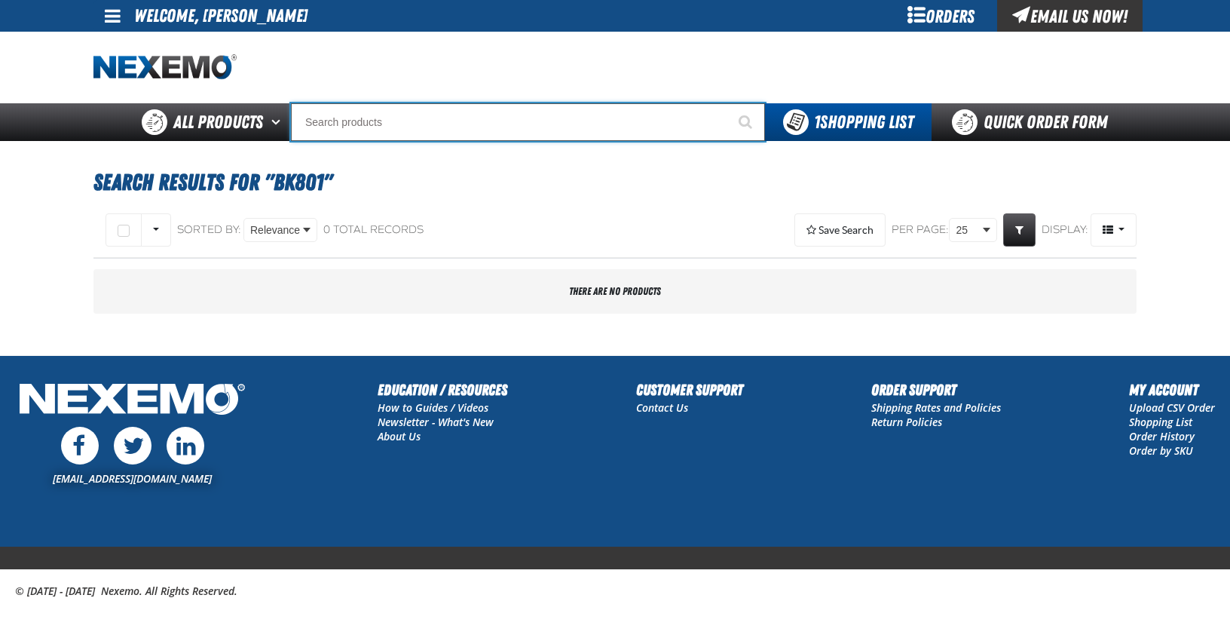
click at [477, 124] on input "Search" at bounding box center [528, 122] width 474 height 38
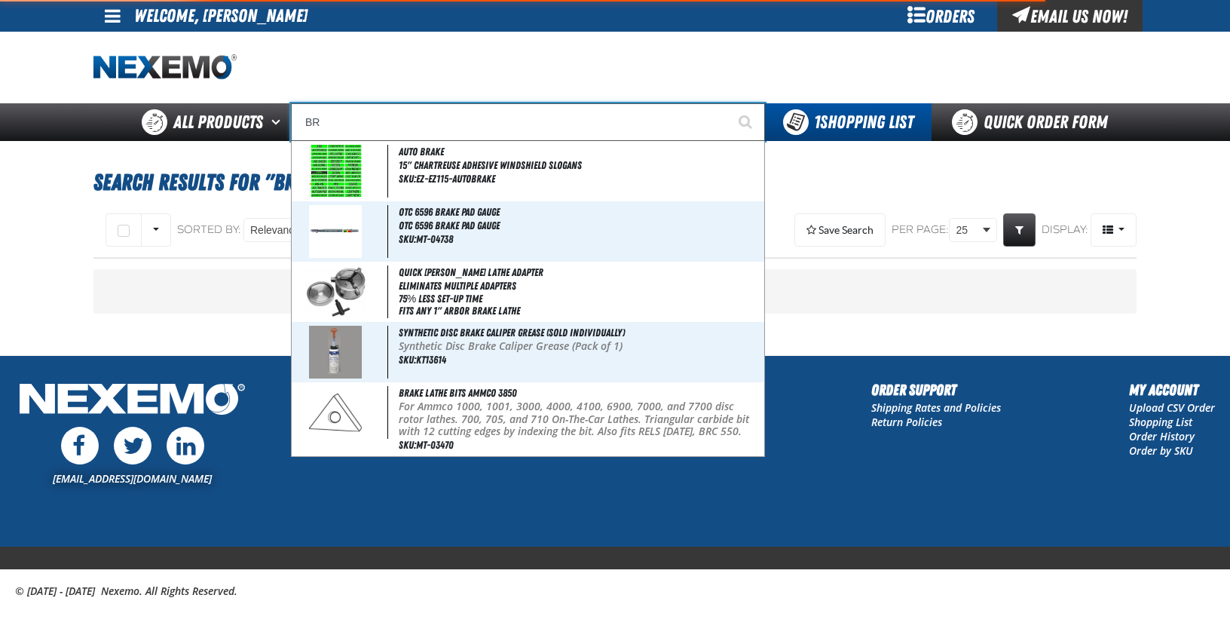
type input "B"
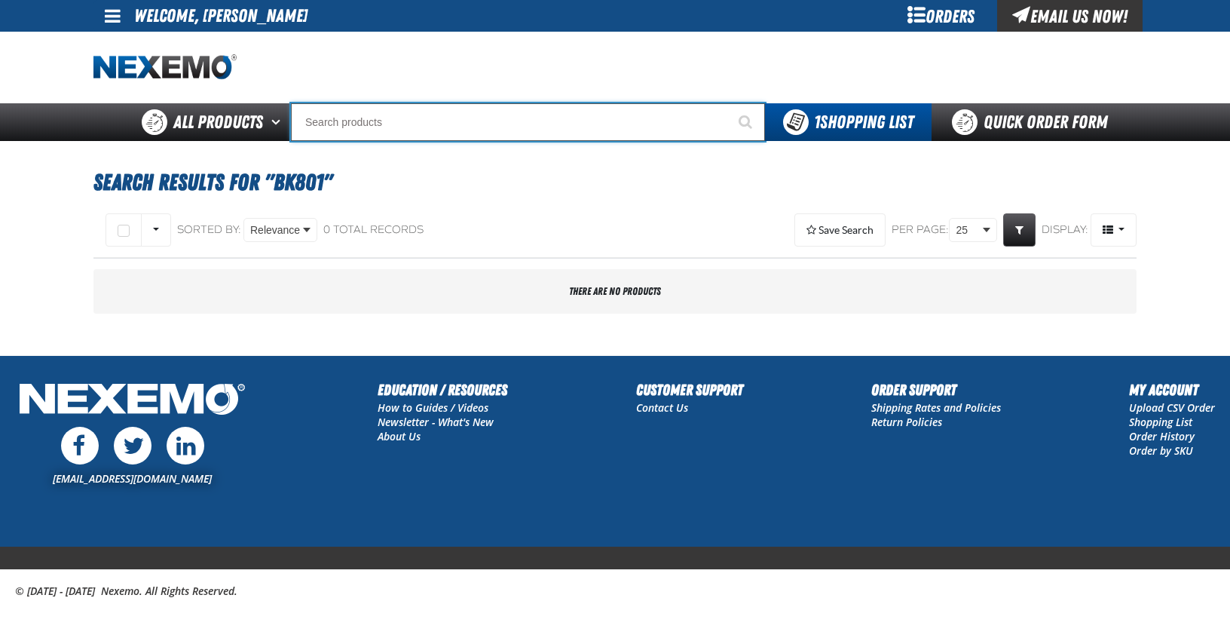
click at [378, 120] on input "Search" at bounding box center [528, 122] width 474 height 38
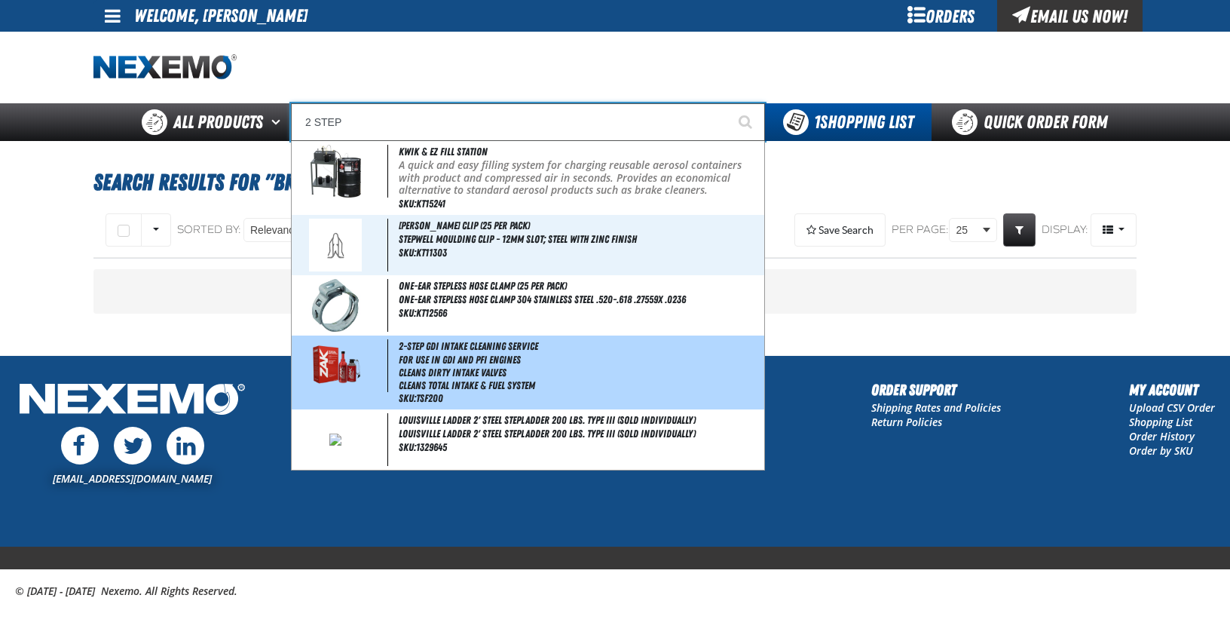
click at [418, 380] on li "Cleans Total Intake & Fuel System" at bounding box center [580, 385] width 363 height 13
type input "2-Step GDI Intake Cleaning Service"
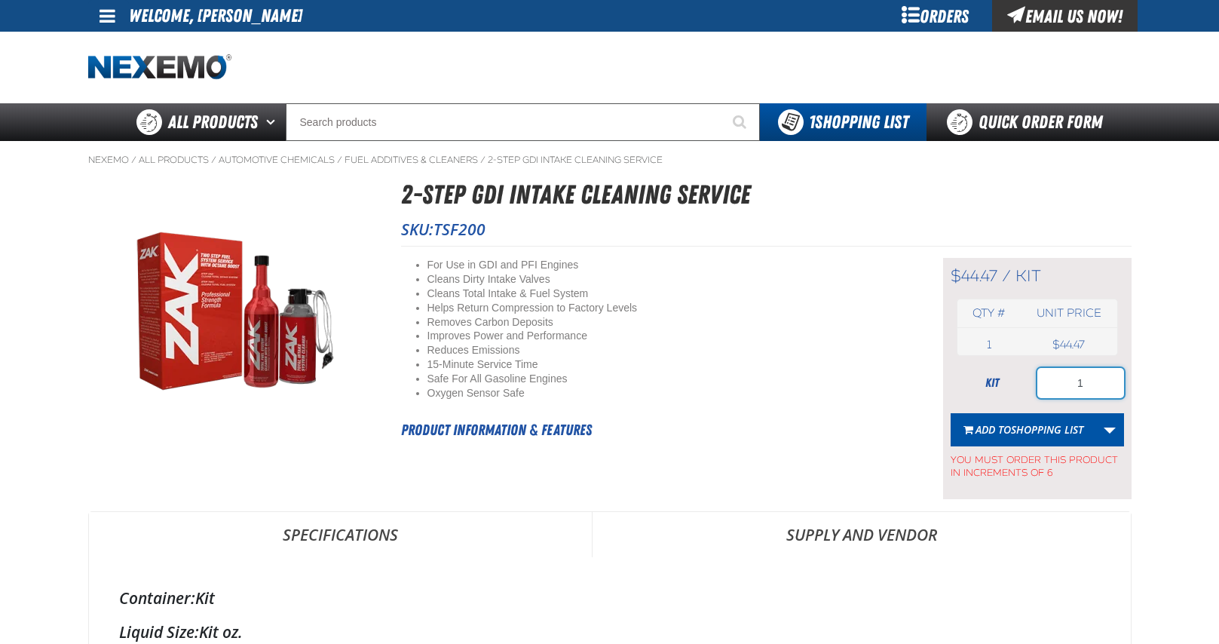
click at [1100, 387] on input "1" at bounding box center [1080, 383] width 87 height 30
type input "24"
click at [1040, 427] on span "Shopping List" at bounding box center [1047, 429] width 72 height 14
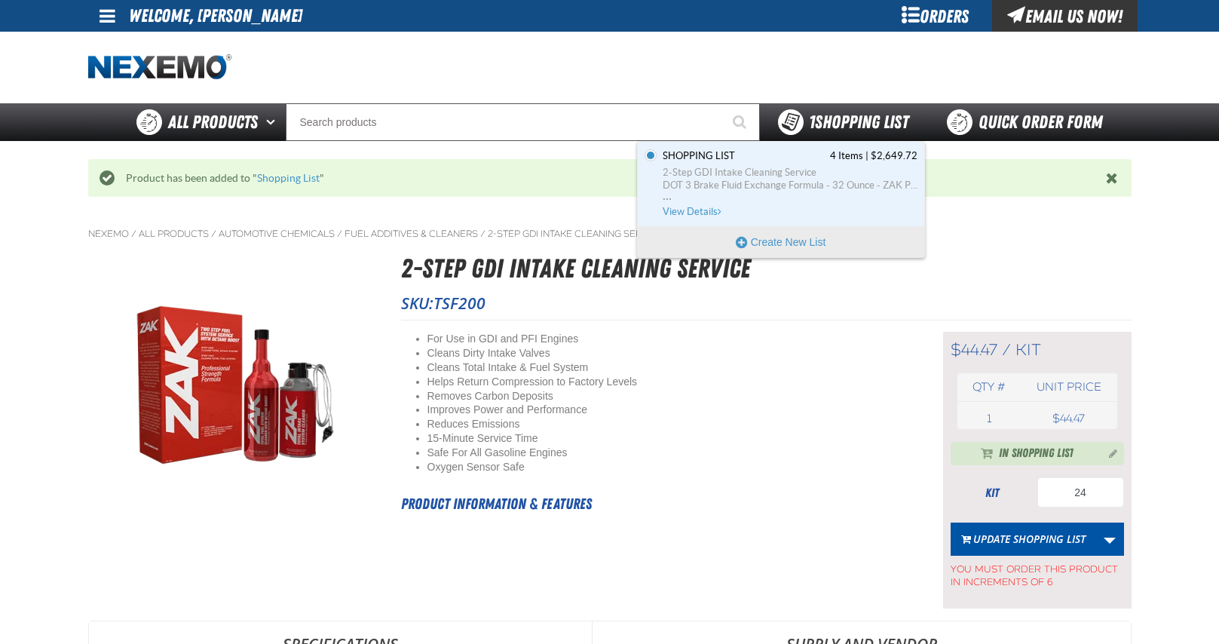
click at [828, 127] on span "1 Shopping List" at bounding box center [858, 122] width 99 height 21
click at [690, 208] on span "View Details" at bounding box center [692, 211] width 61 height 11
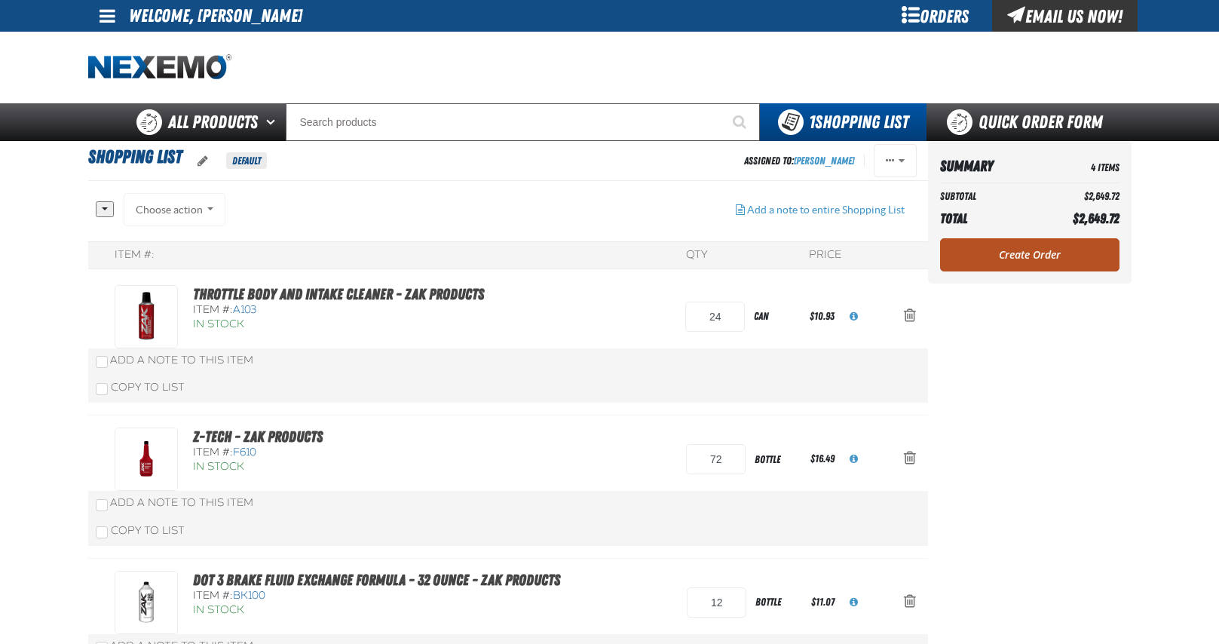
click at [1030, 250] on link "Create Order" at bounding box center [1029, 254] width 179 height 33
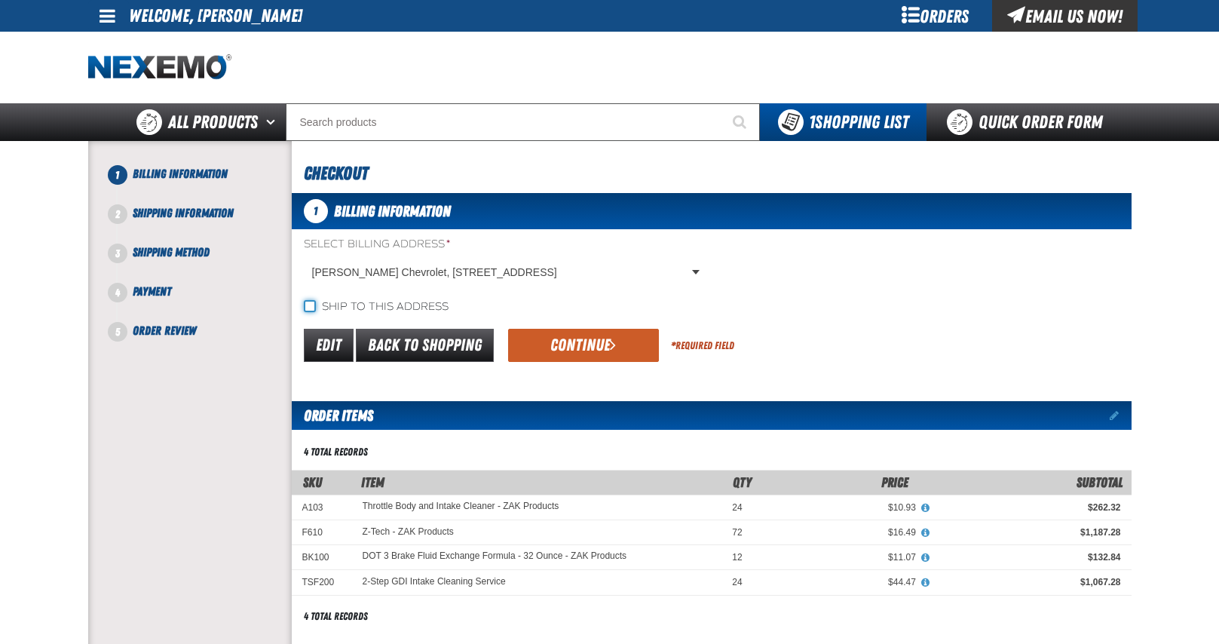
click at [314, 302] on input "Ship to this address" at bounding box center [310, 306] width 12 height 12
checkbox input "true"
click at [589, 347] on button "Continue" at bounding box center [583, 345] width 151 height 33
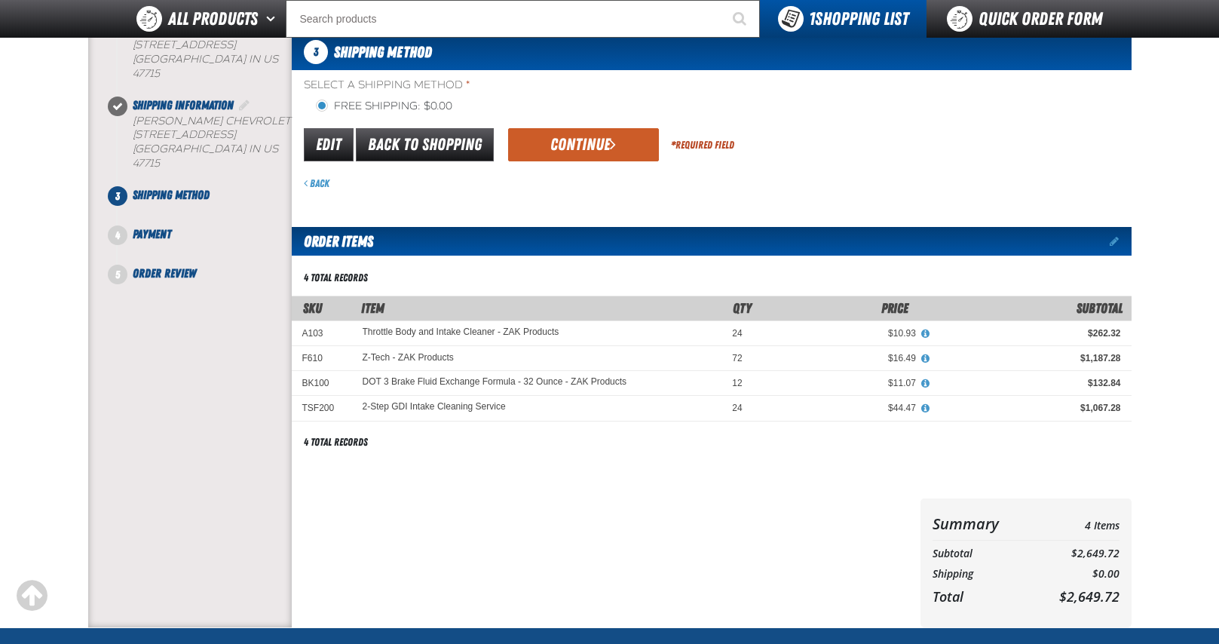
scroll to position [75, 0]
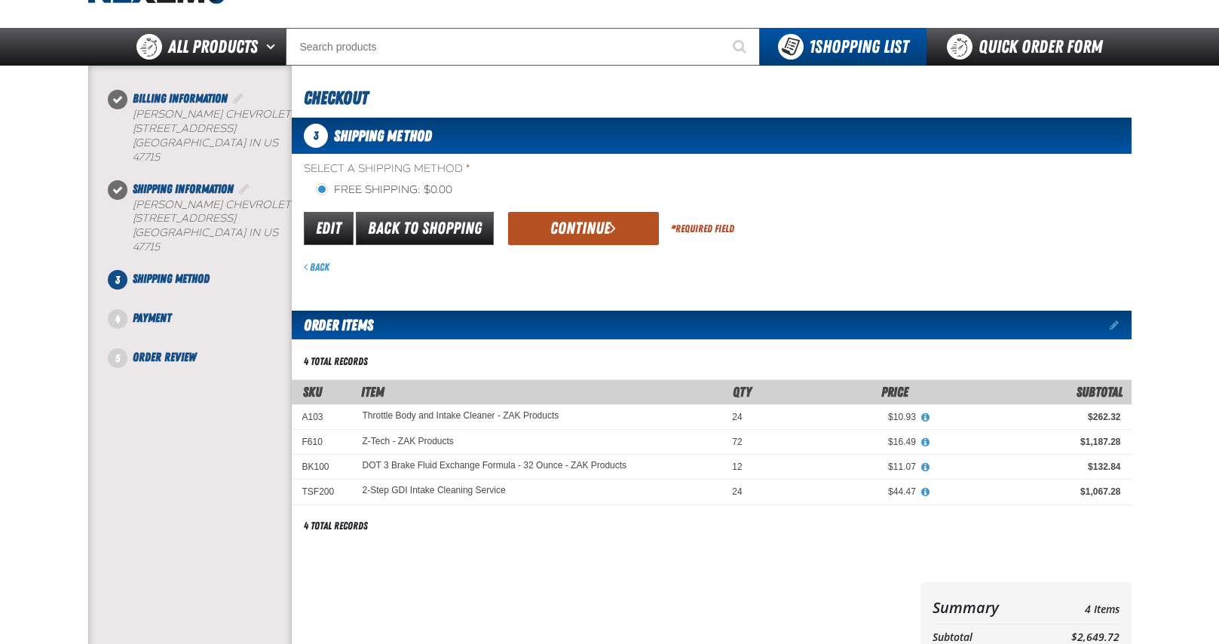
click at [610, 219] on span "submit" at bounding box center [613, 227] width 6 height 17
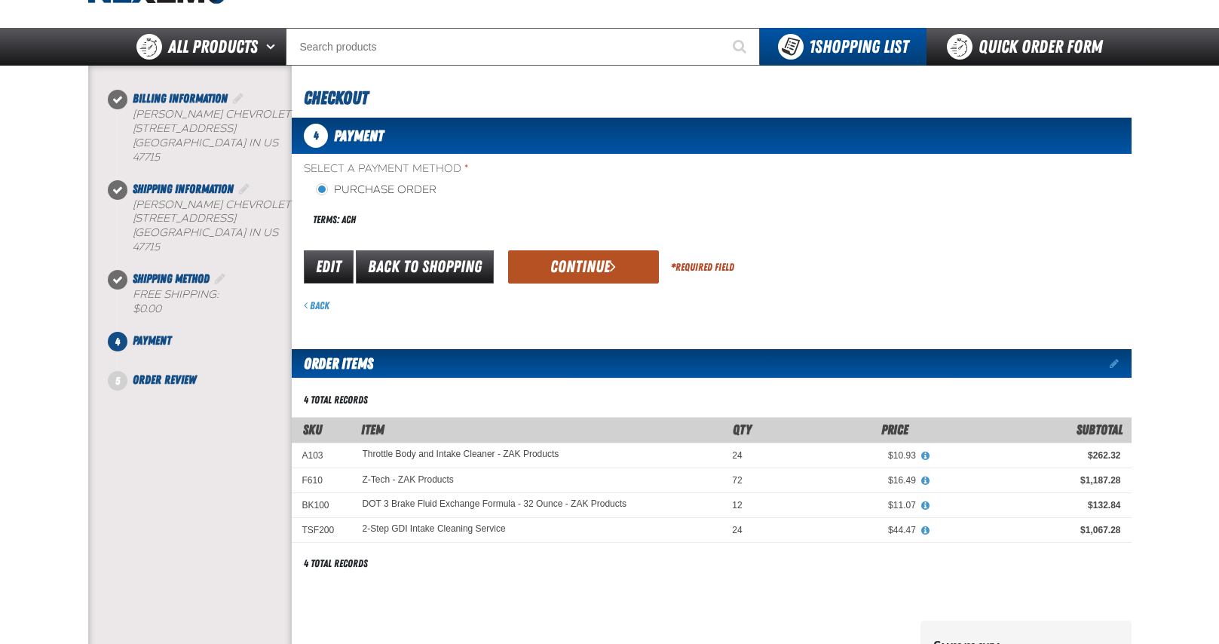
click at [578, 264] on button "Continue" at bounding box center [583, 266] width 151 height 33
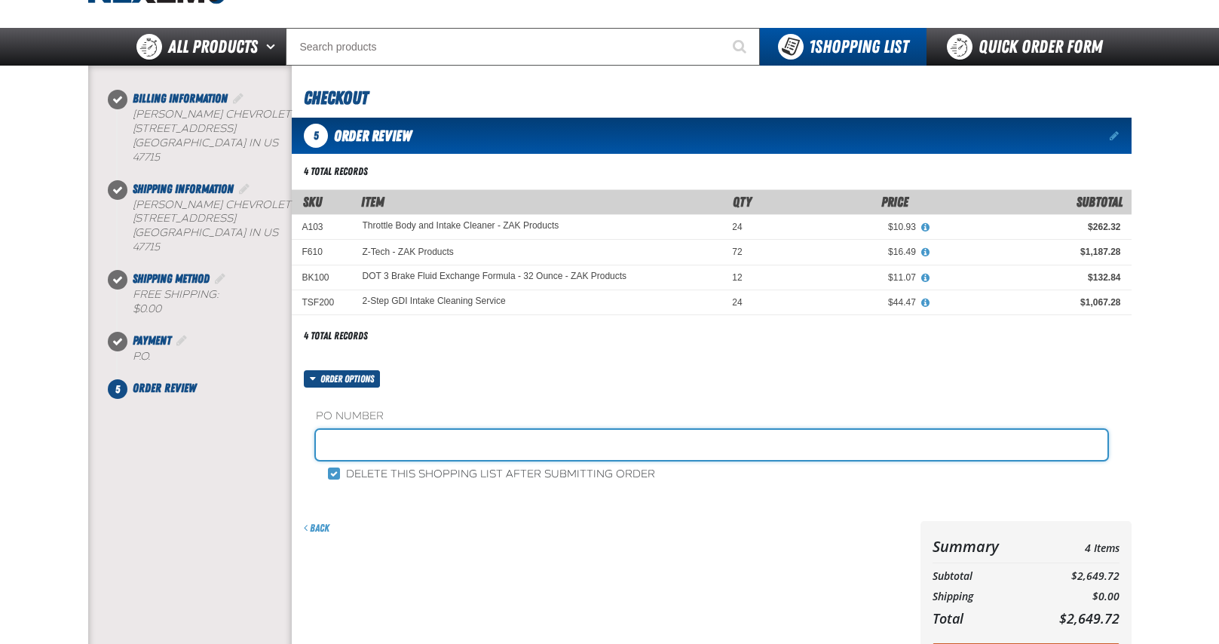
click at [436, 443] on input "text" at bounding box center [711, 445] width 791 height 30
paste input "128890"
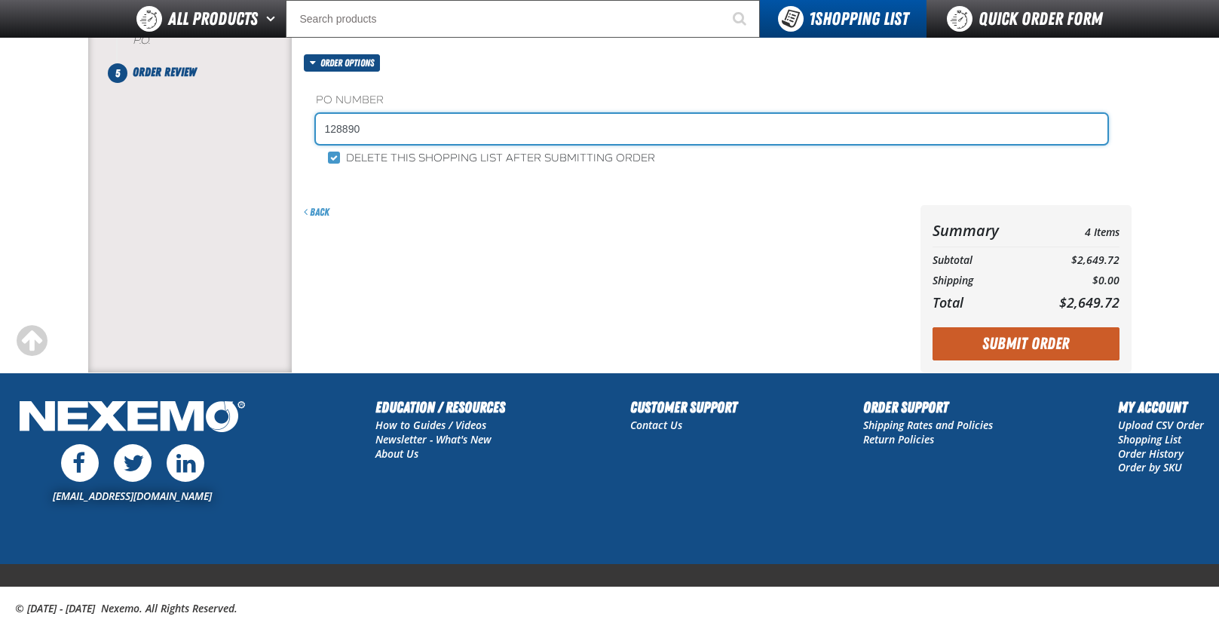
scroll to position [370, 0]
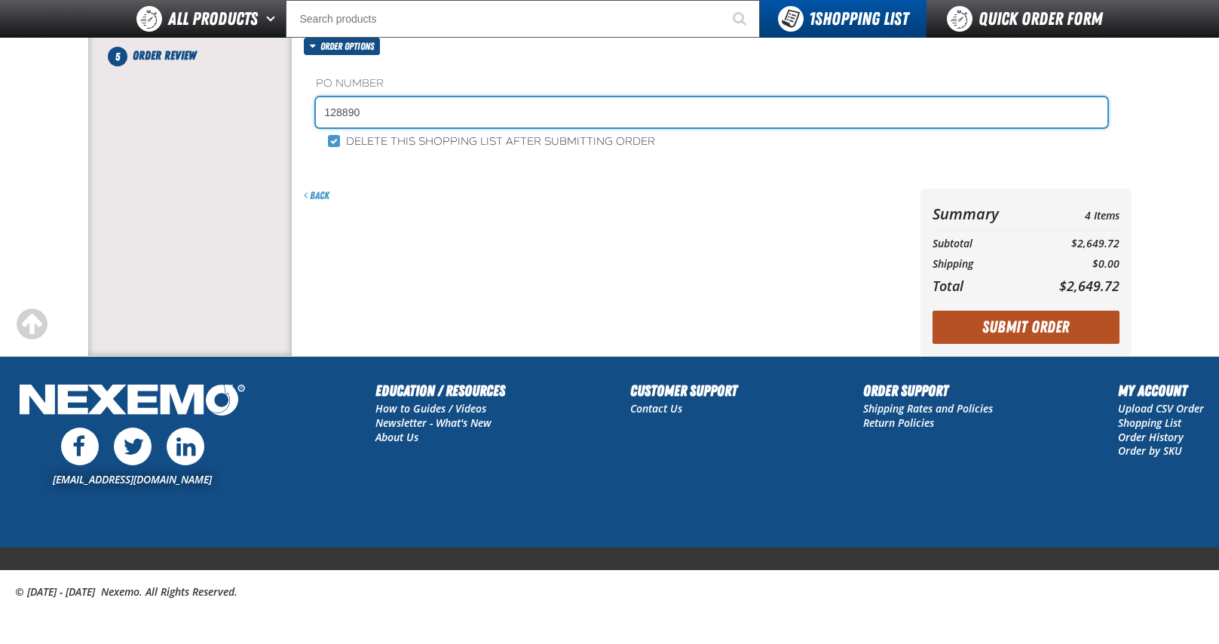
type input "128890"
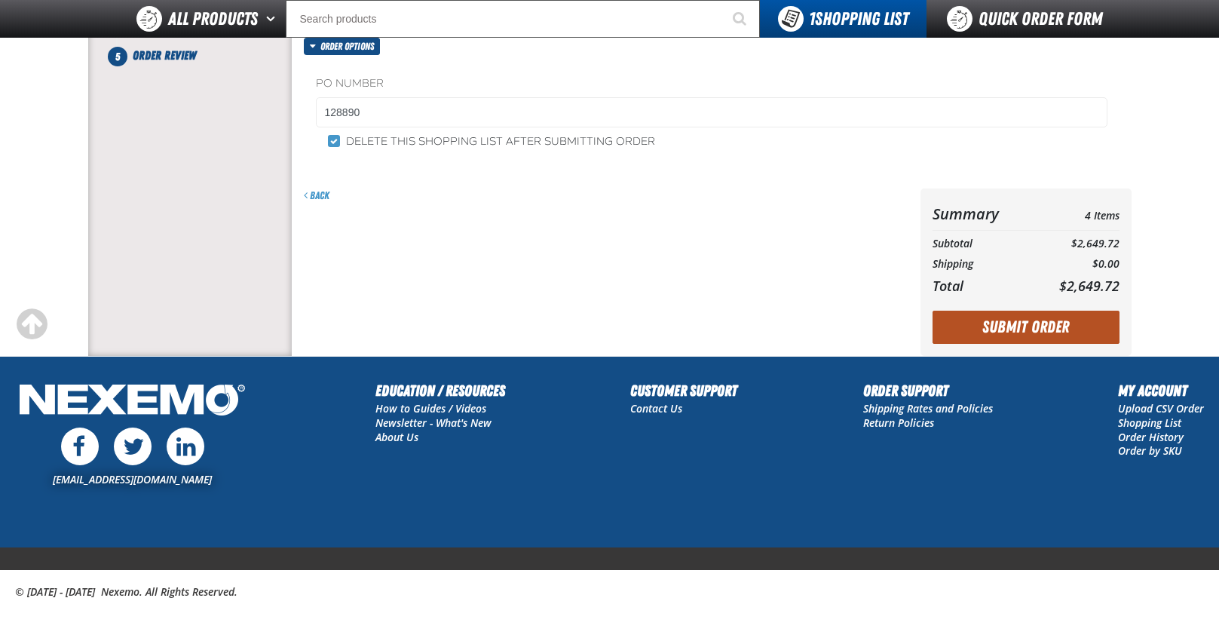
click at [1040, 330] on button "Submit Order" at bounding box center [1025, 327] width 187 height 33
